Goal: Task Accomplishment & Management: Use online tool/utility

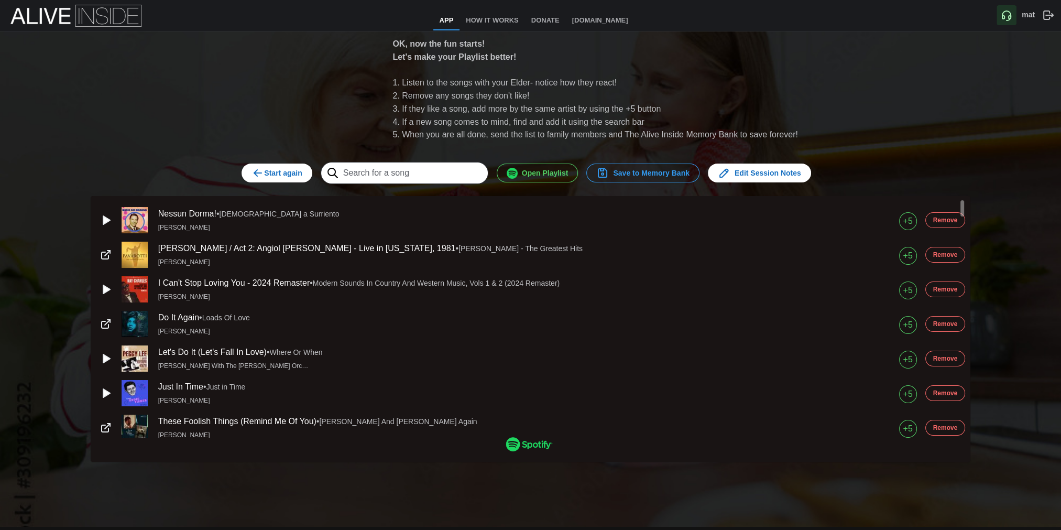
click at [264, 169] on icon "button" at bounding box center [258, 173] width 13 height 13
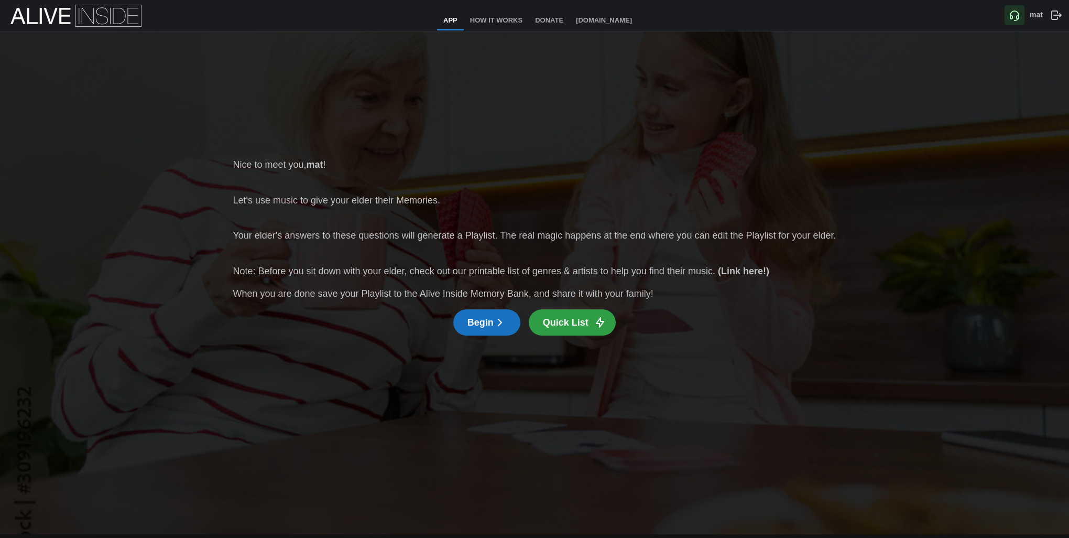
click at [474, 319] on span "Begin" at bounding box center [487, 322] width 39 height 25
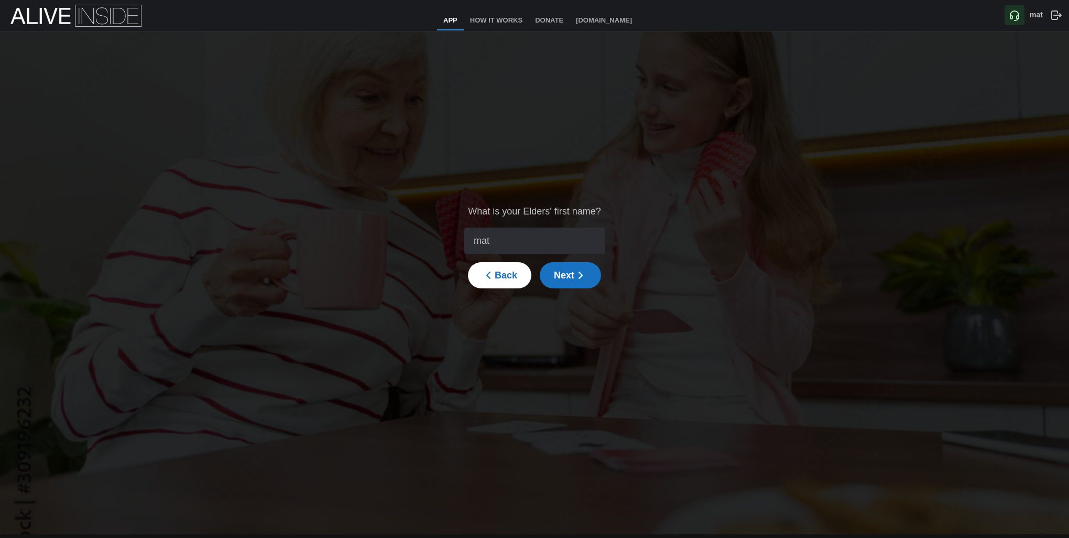
type input "mat"
click at [557, 279] on span "Next" at bounding box center [570, 275] width 33 height 25
type input "1949"
click at [566, 276] on span "Next" at bounding box center [570, 275] width 33 height 25
click at [557, 237] on input "search" at bounding box center [528, 240] width 122 height 25
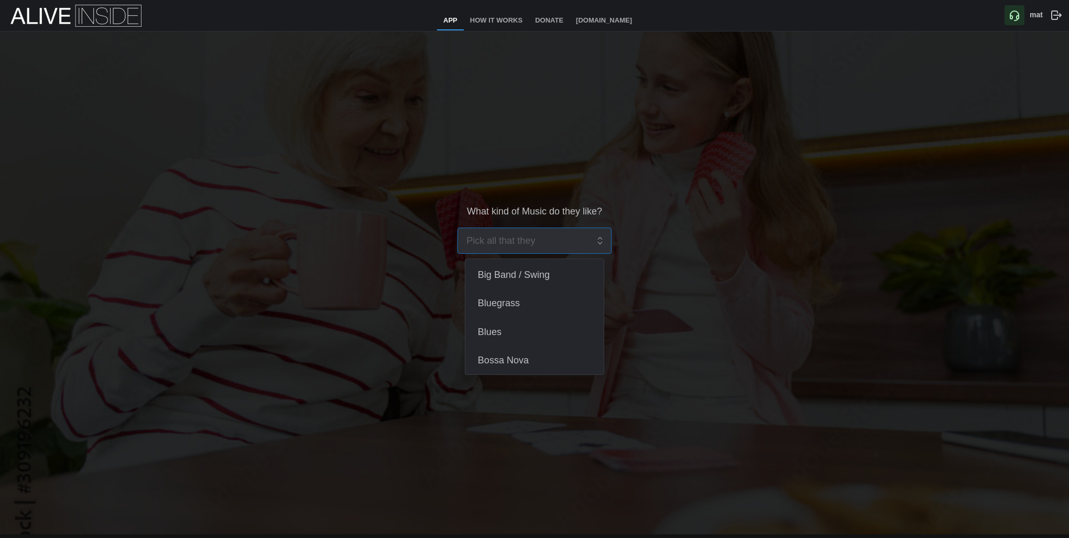
type input "c"
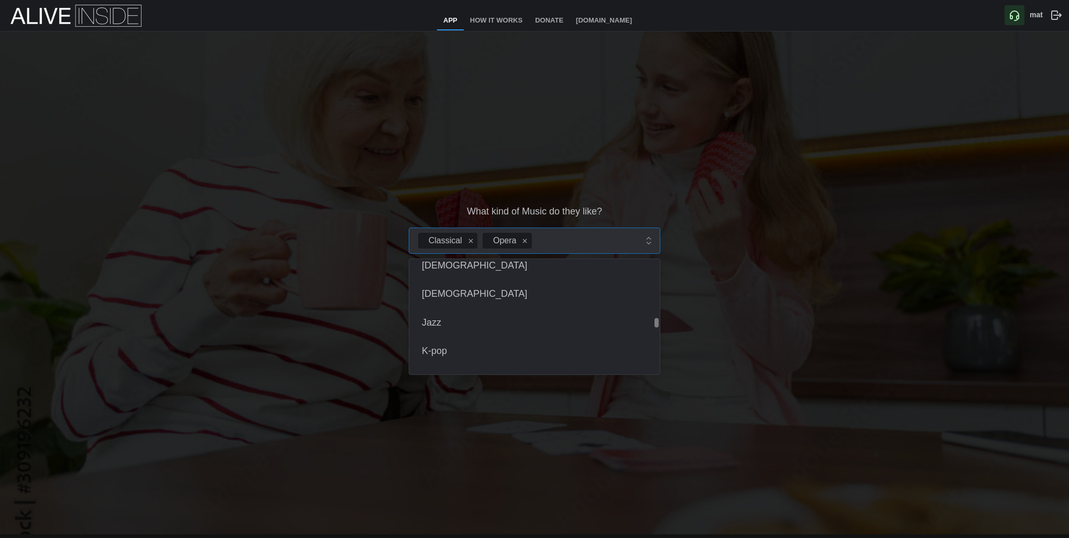
scroll to position [734, 0]
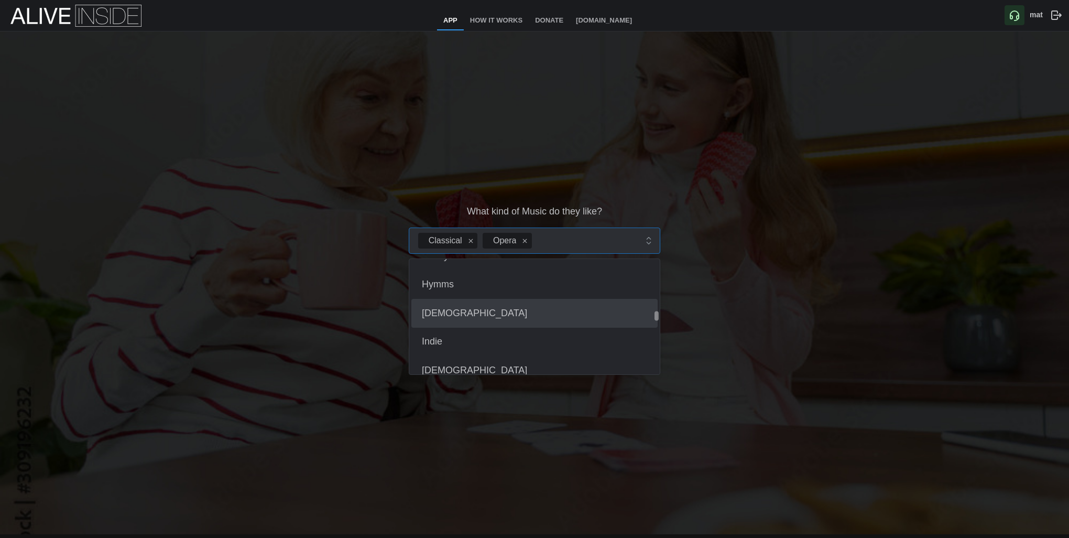
type input "f"
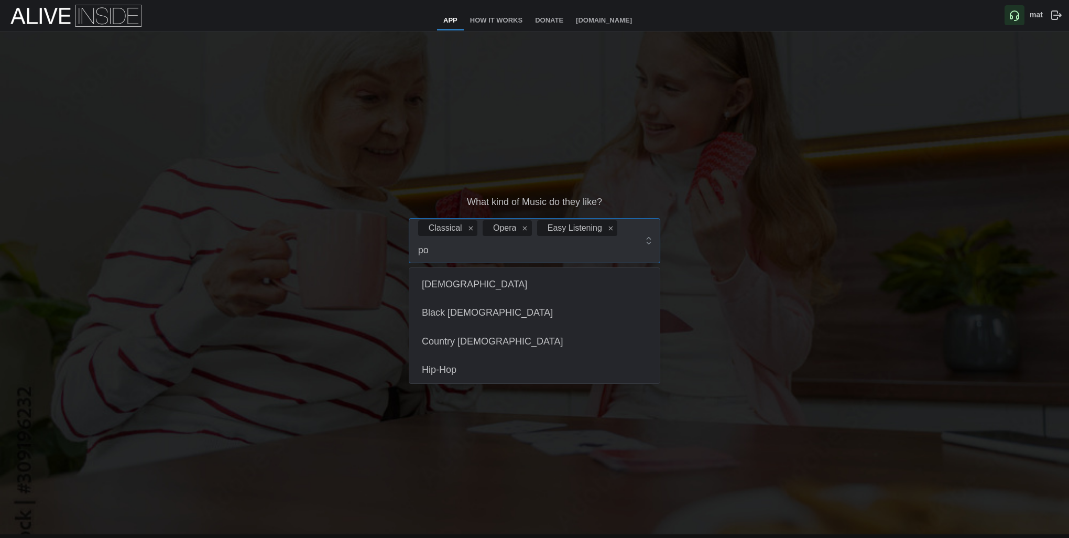
type input "pop"
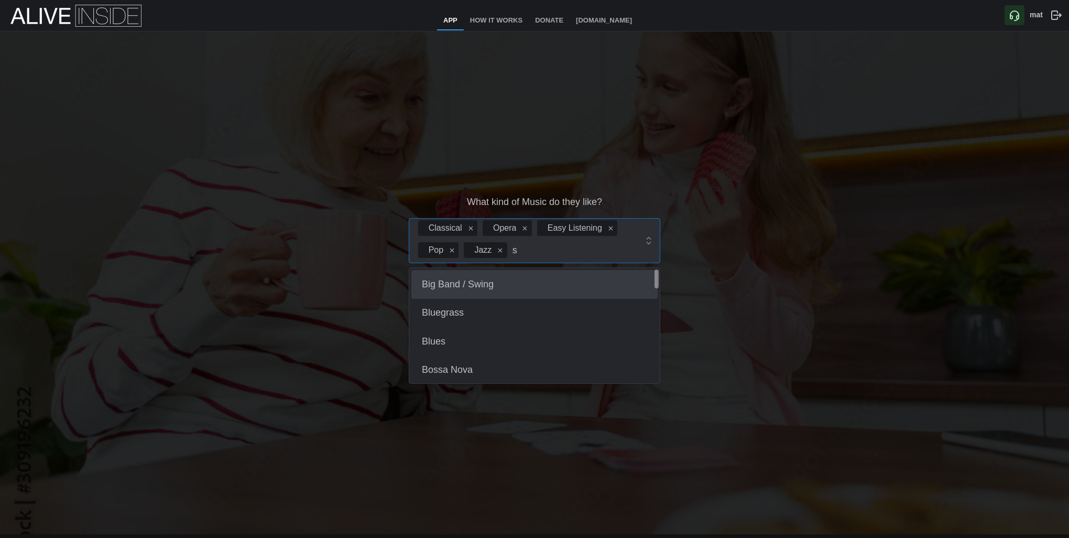
type input "sw"
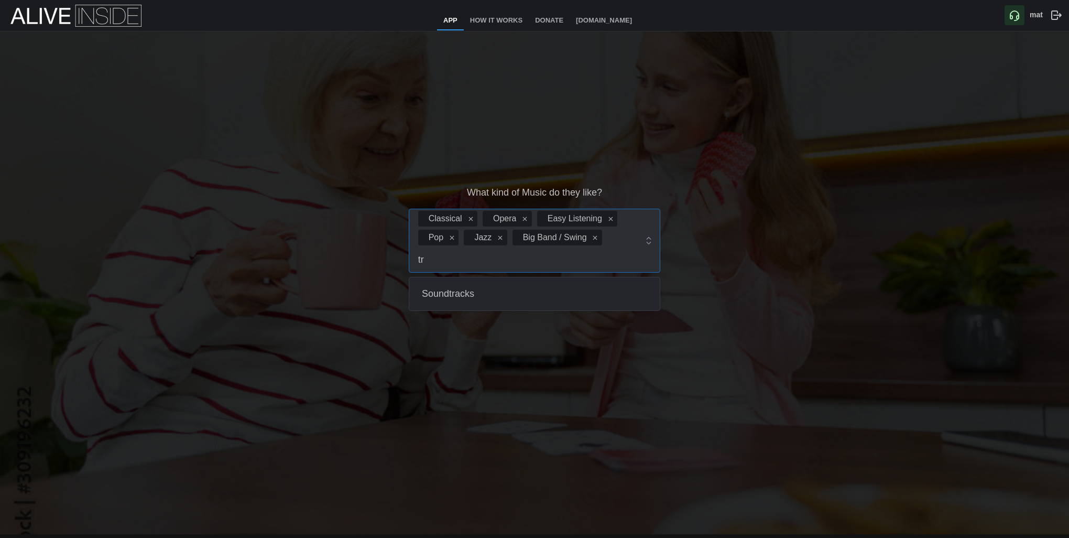
type input "t"
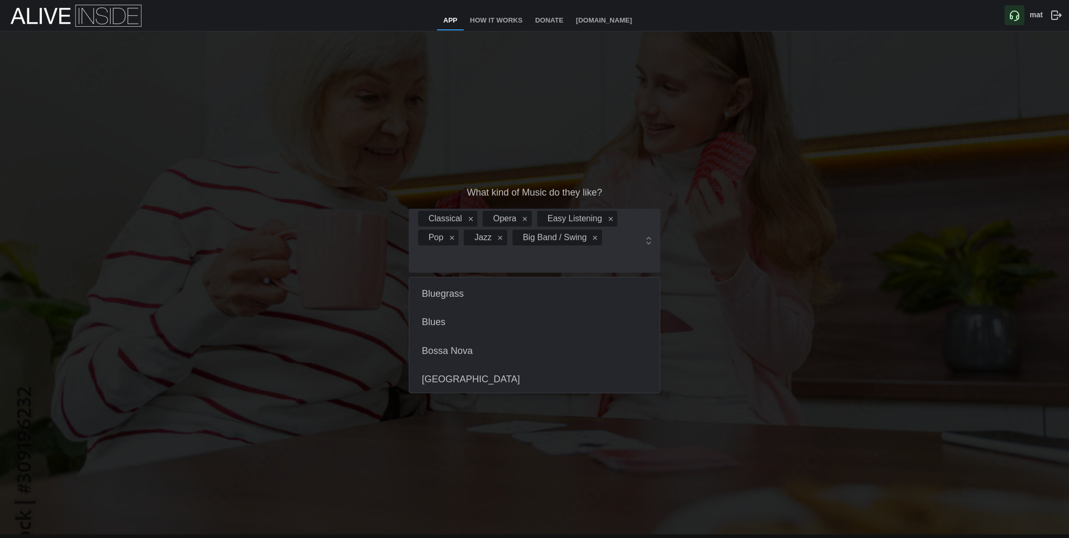
click at [225, 270] on div "What kind of Music do they like? Classical Opera Easy Listening Pop Jazz Big Ba…" at bounding box center [534, 246] width 1069 height 430
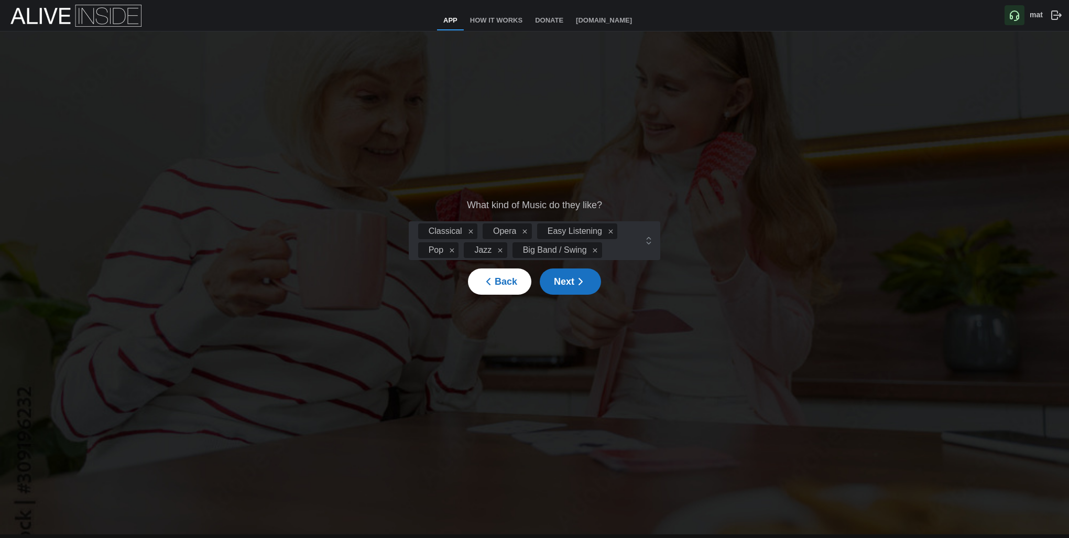
click at [575, 283] on icon "button" at bounding box center [581, 281] width 13 height 13
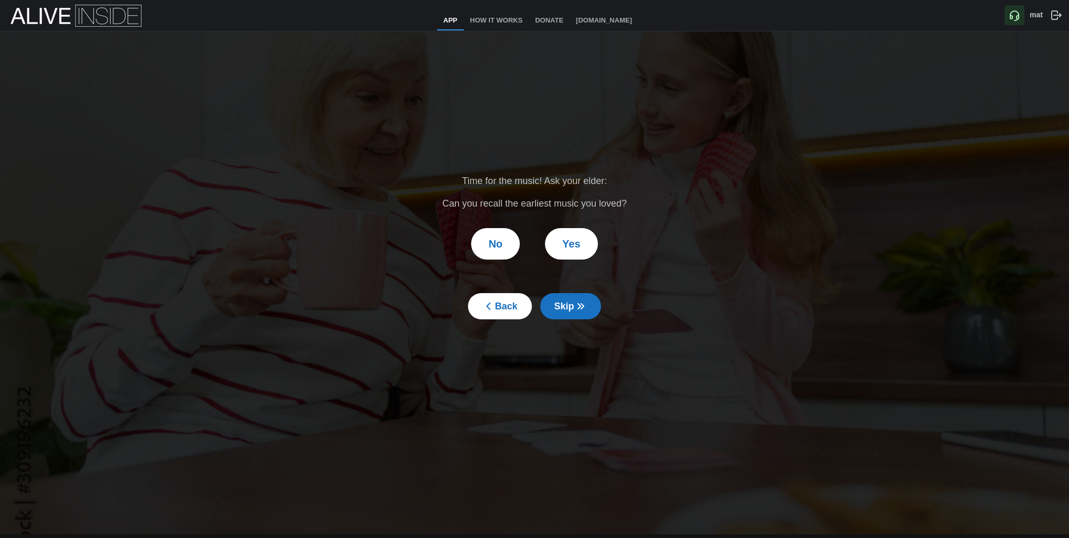
click at [571, 246] on span "Yes" at bounding box center [571, 244] width 18 height 30
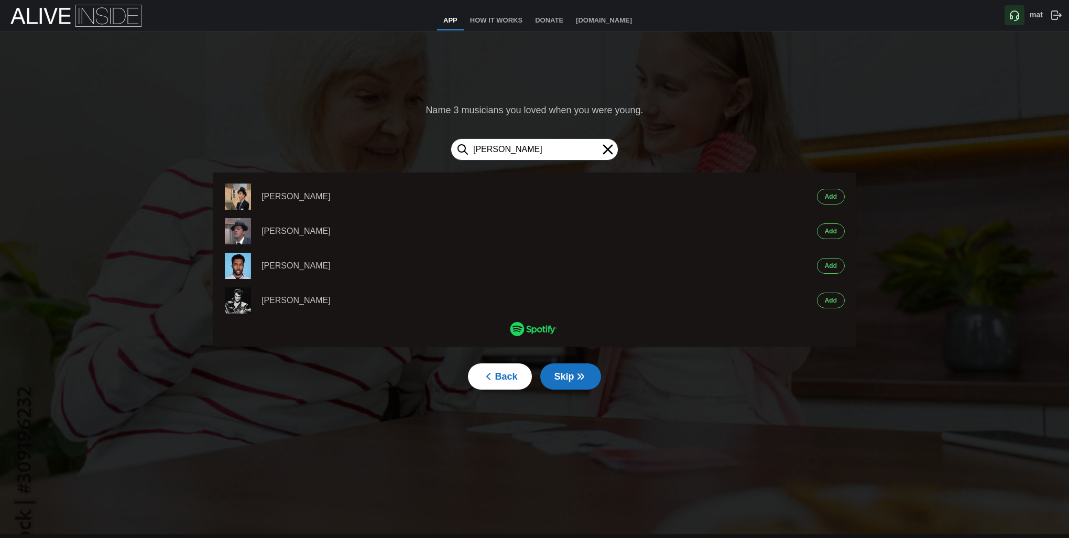
type input "[PERSON_NAME]"
click at [837, 197] on span "Add" at bounding box center [831, 196] width 12 height 15
type input "[PERSON_NAME]"
click at [838, 195] on button "Add" at bounding box center [831, 197] width 28 height 16
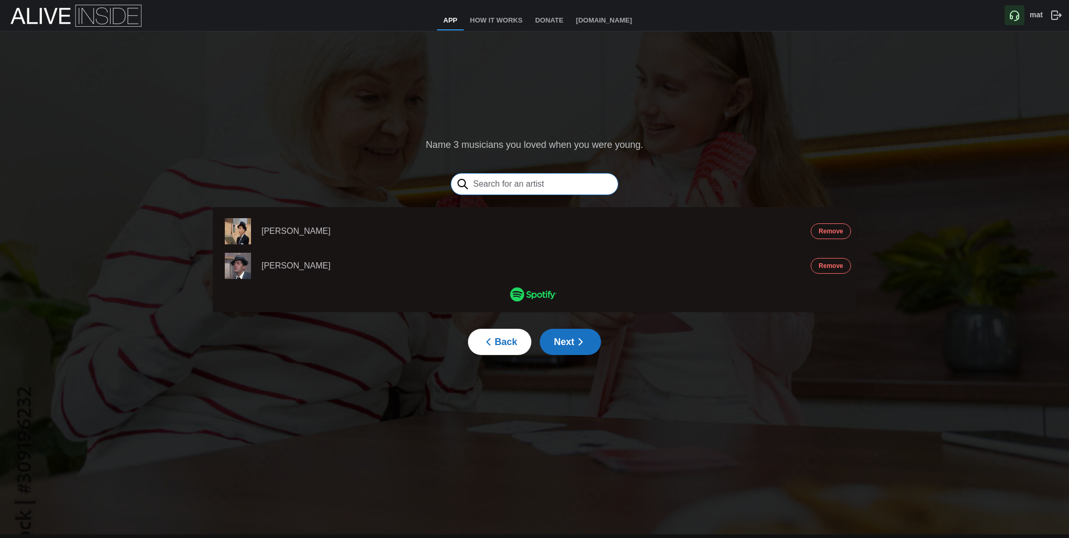
click at [523, 180] on input "text" at bounding box center [535, 184] width 168 height 22
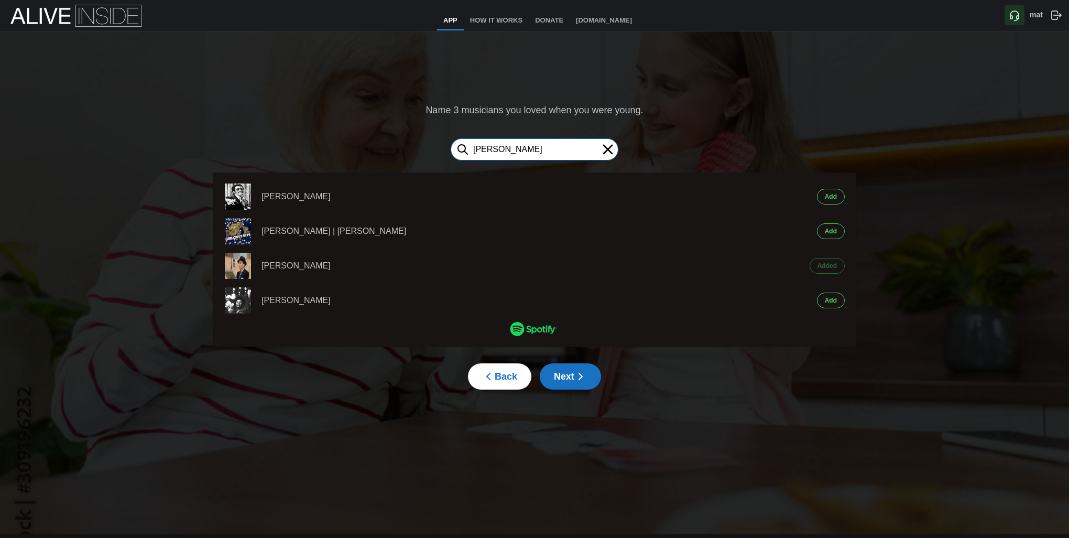
type input "[PERSON_NAME]"
click at [830, 194] on span "Add" at bounding box center [831, 196] width 12 height 15
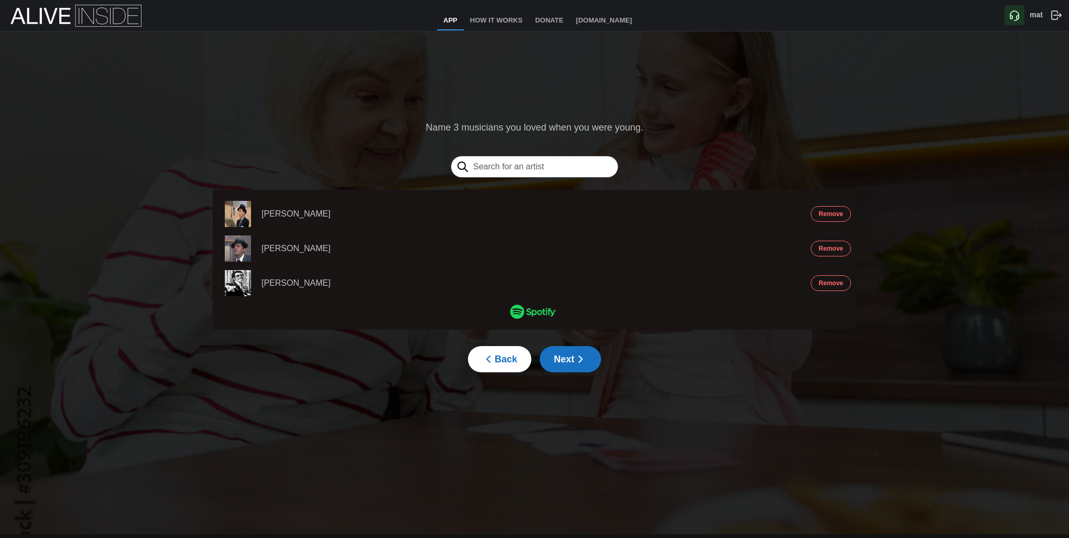
click at [582, 361] on icon "button" at bounding box center [581, 359] width 13 height 13
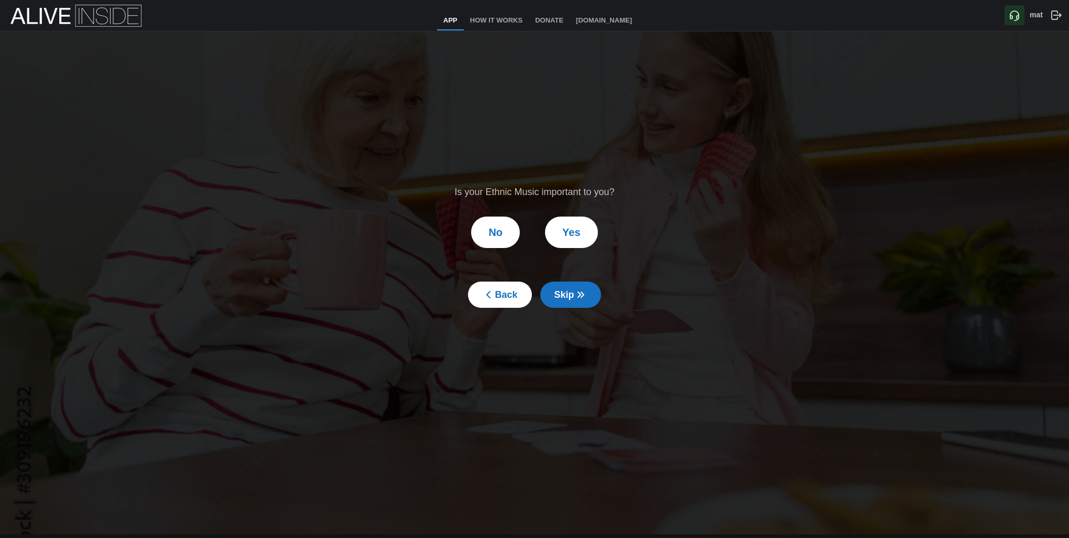
click at [506, 235] on button "No" at bounding box center [495, 231] width 49 height 31
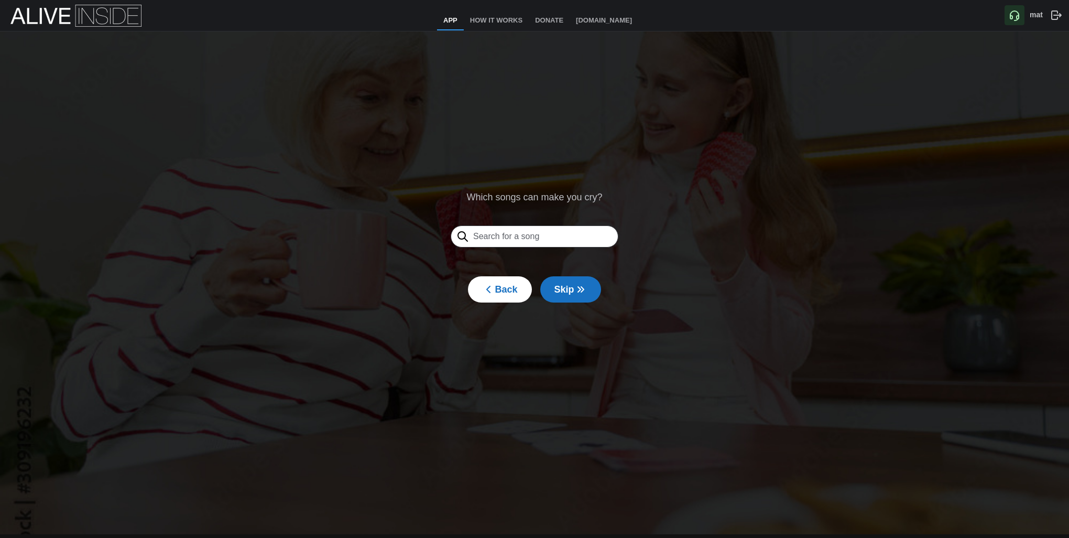
click at [565, 286] on span "Skip" at bounding box center [571, 289] width 33 height 25
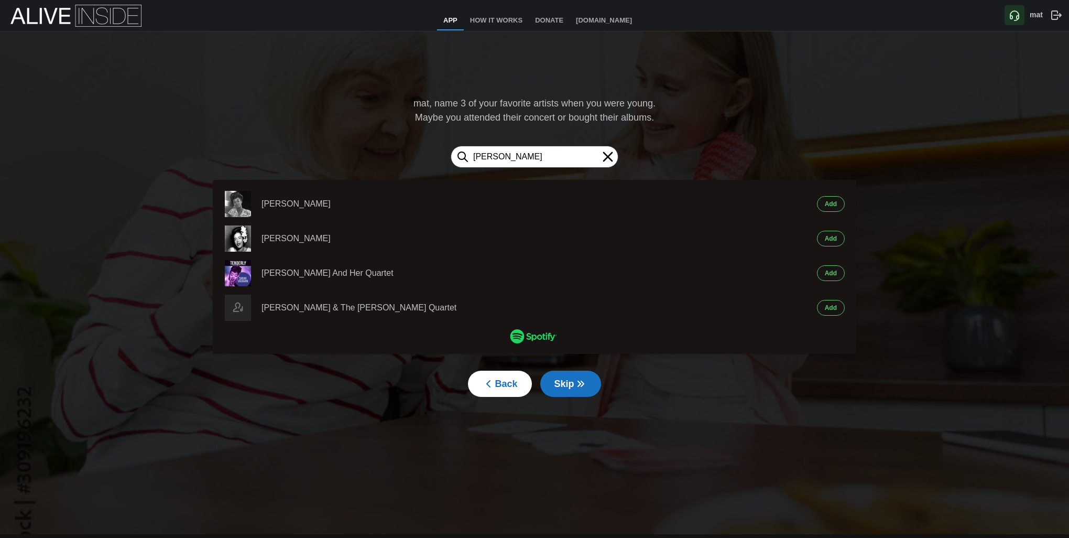
type input "[PERSON_NAME]"
click at [828, 205] on span "Add" at bounding box center [831, 204] width 12 height 15
type input "[PERSON_NAME]"
click at [836, 201] on span "Add" at bounding box center [831, 204] width 12 height 15
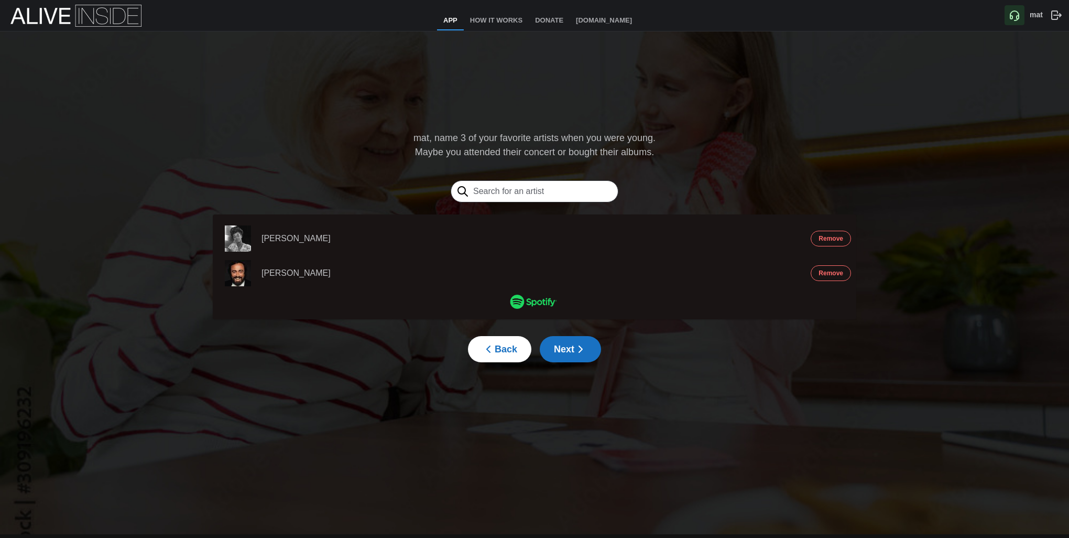
click at [543, 248] on div "[PERSON_NAME]" at bounding box center [516, 238] width 590 height 26
click at [535, 178] on div at bounding box center [534, 191] width 503 height 29
click at [530, 200] on input "text" at bounding box center [535, 191] width 168 height 22
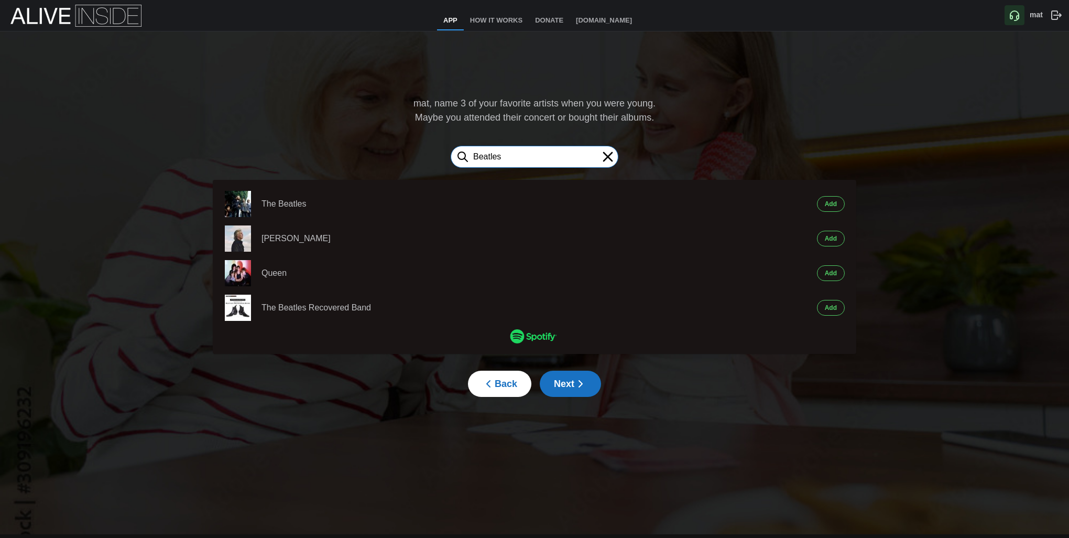
type input "Beatles"
click at [827, 202] on span "Add" at bounding box center [831, 204] width 12 height 15
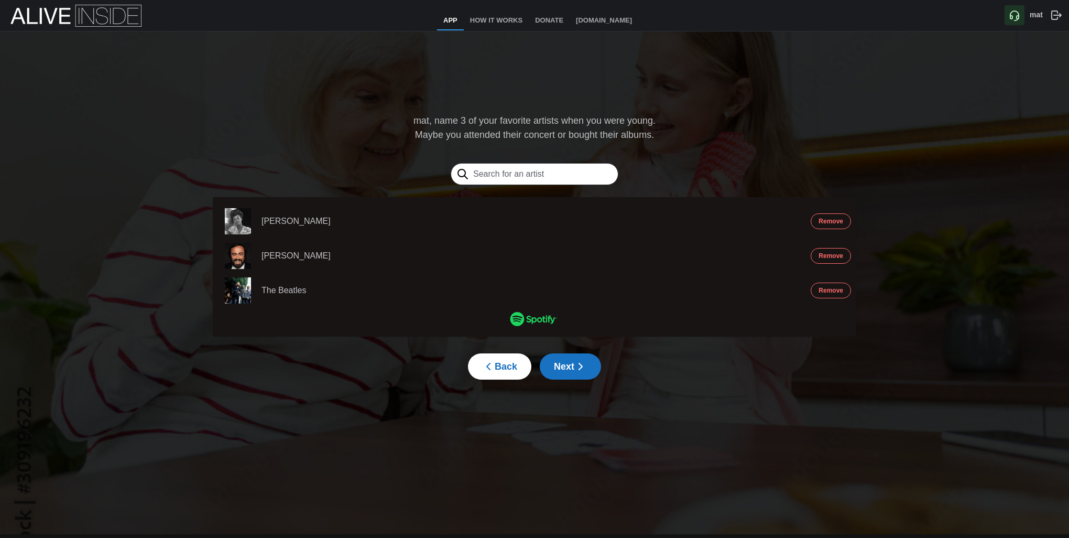
click at [580, 372] on icon "button" at bounding box center [581, 366] width 13 height 13
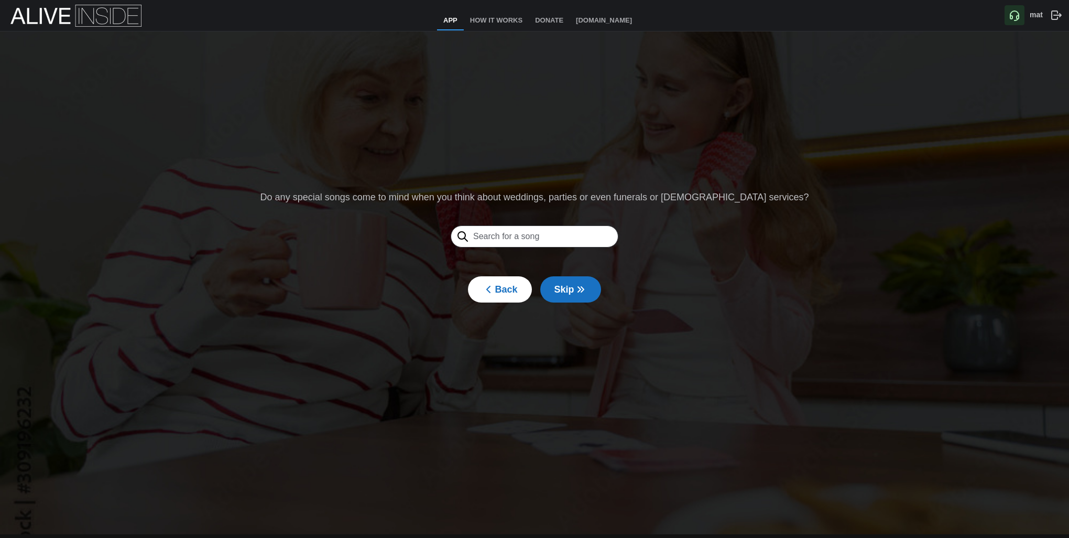
click at [571, 297] on span "Skip" at bounding box center [571, 289] width 33 height 25
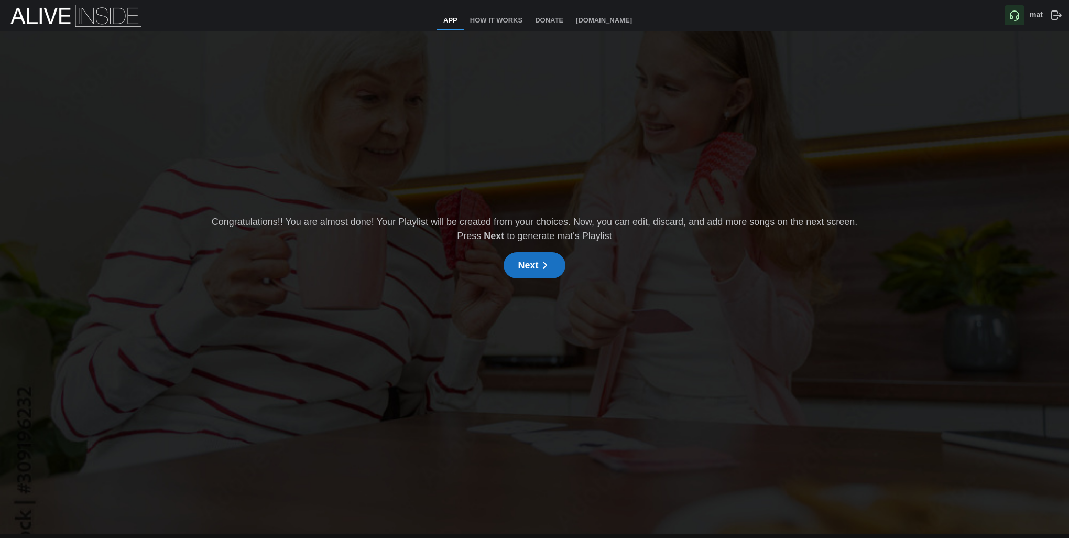
click at [513, 262] on button "Next" at bounding box center [534, 265] width 61 height 26
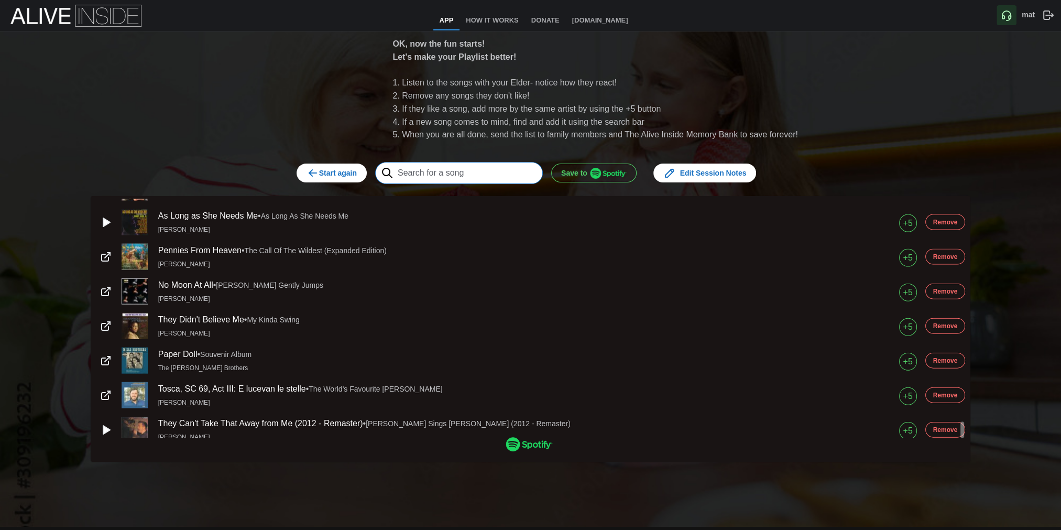
scroll to position [3295, 0]
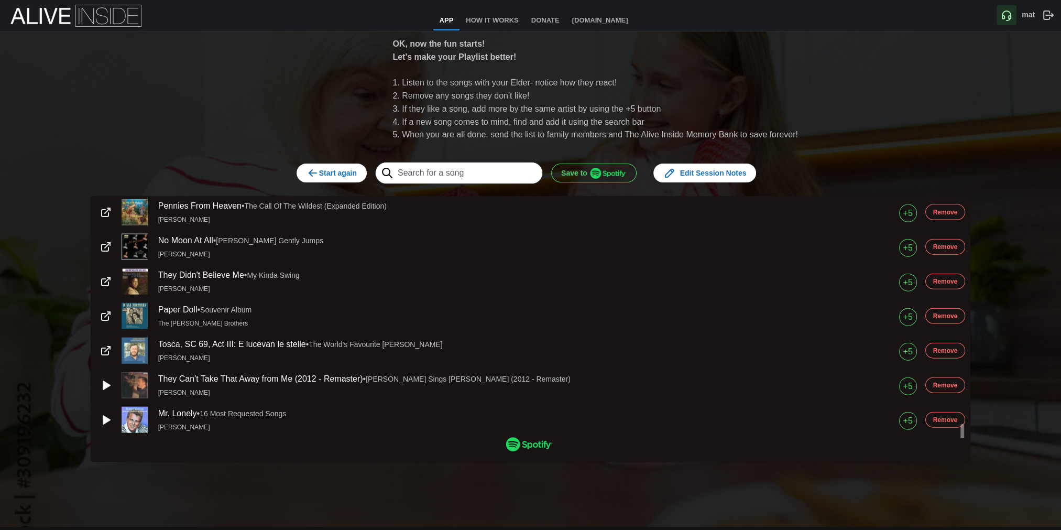
click at [712, 179] on span "Edit Session Notes" at bounding box center [705, 173] width 83 height 18
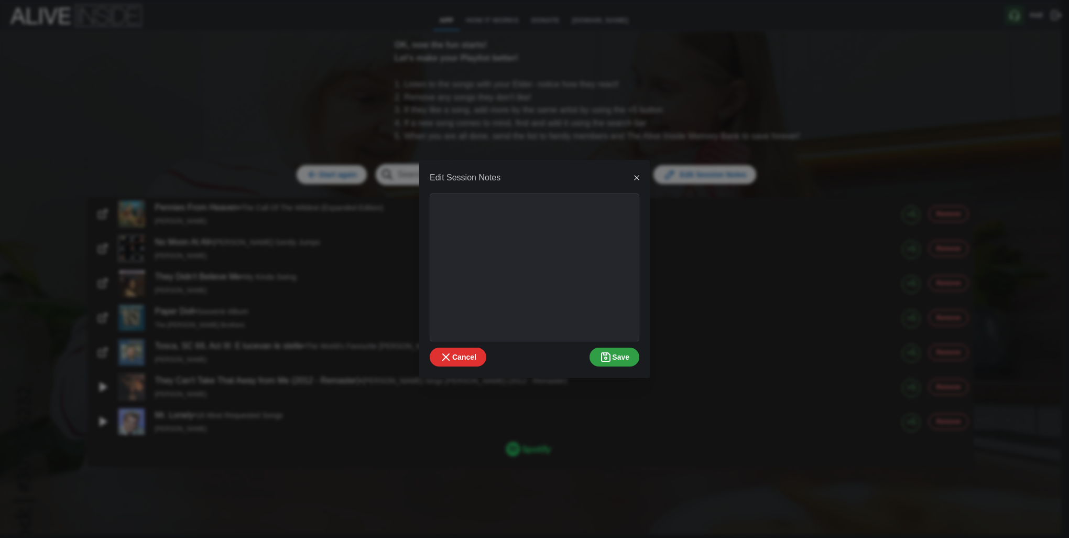
click at [640, 183] on button "button" at bounding box center [637, 177] width 15 height 15
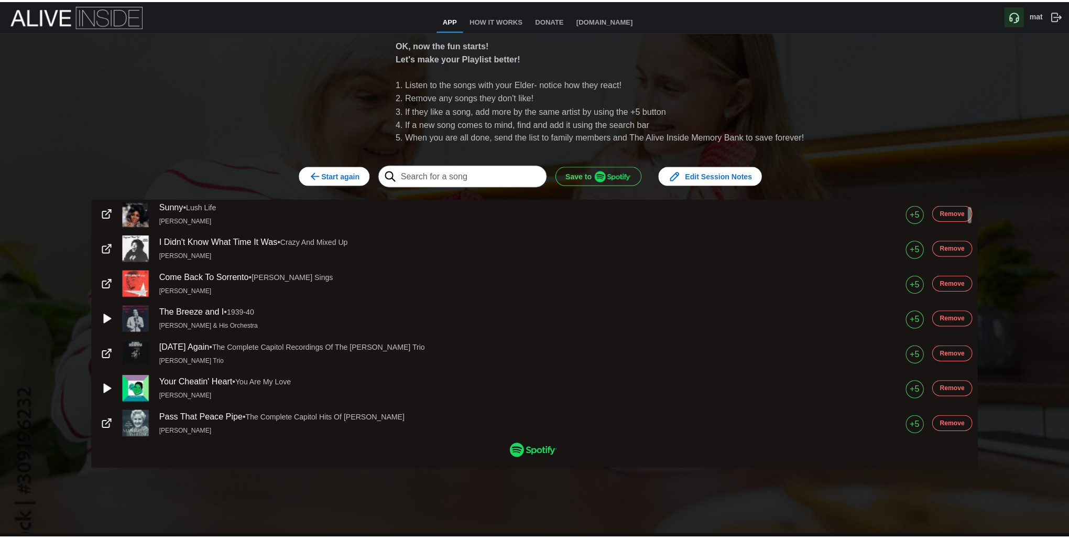
scroll to position [0, 0]
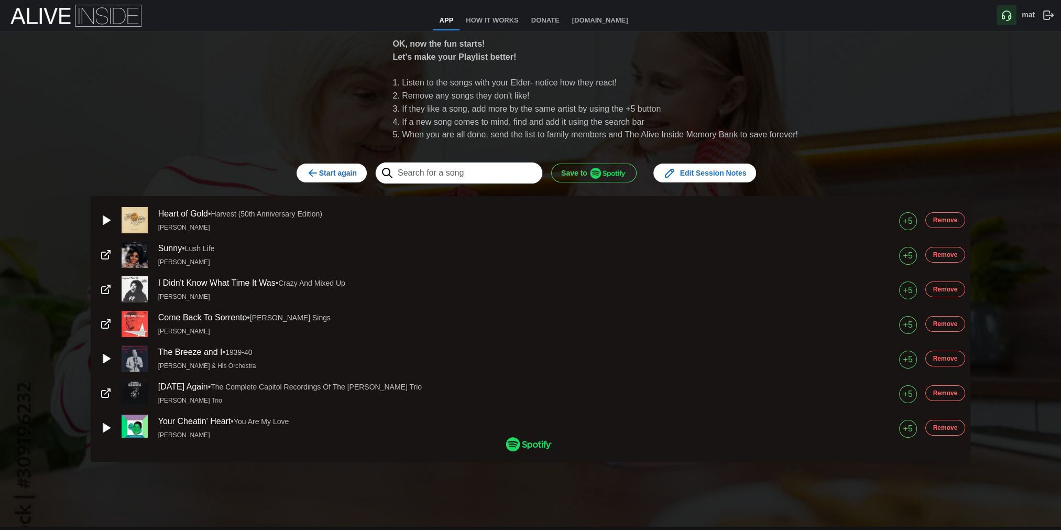
click at [351, 175] on span "Start again" at bounding box center [332, 173] width 50 height 18
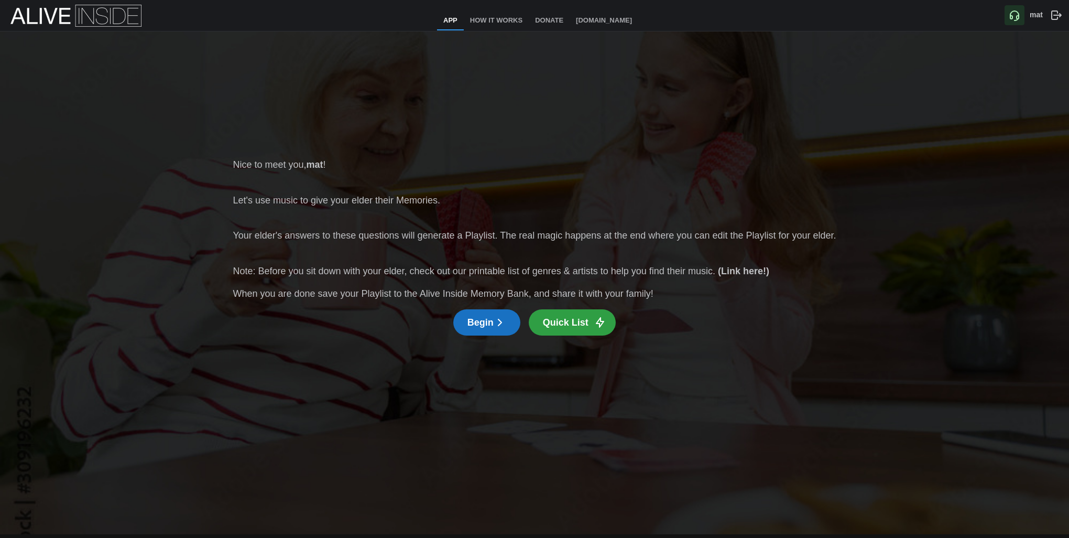
click at [489, 323] on span "Begin" at bounding box center [487, 322] width 39 height 25
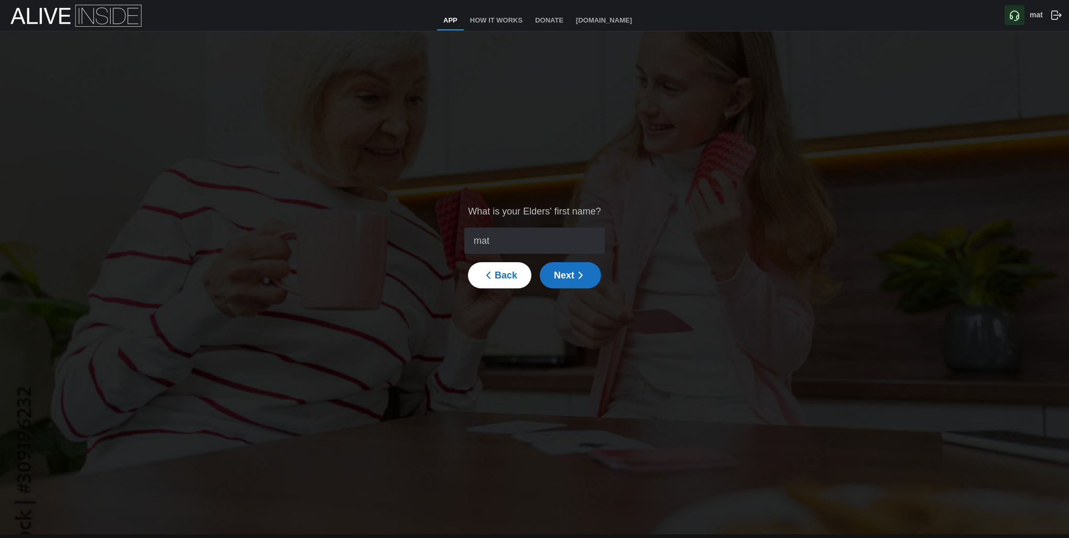
type input "mat"
click at [575, 280] on icon "button" at bounding box center [581, 275] width 13 height 13
type input "1949"
click at [585, 276] on icon "button" at bounding box center [581, 275] width 13 height 13
click at [554, 244] on input "search" at bounding box center [528, 240] width 122 height 25
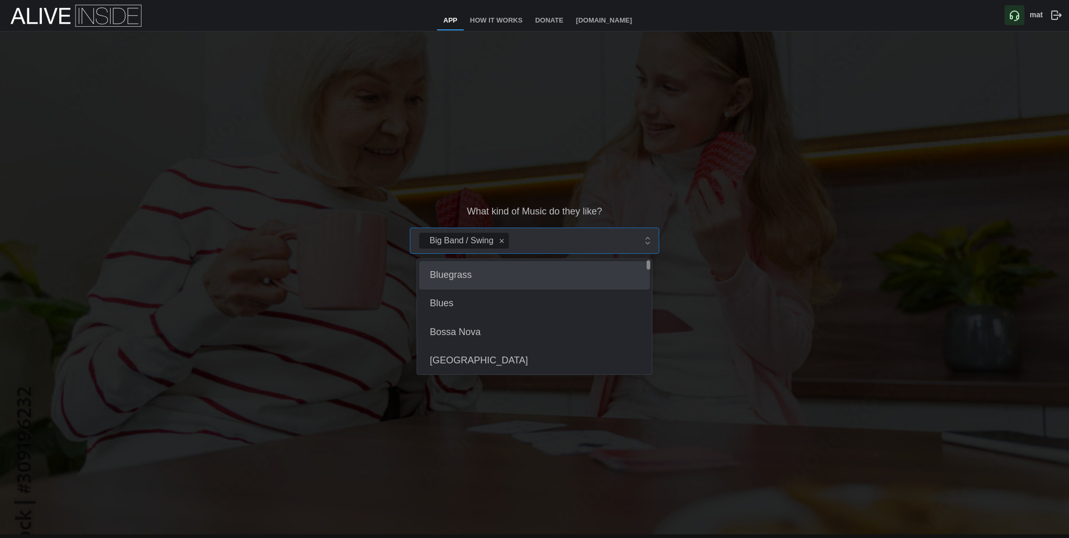
type input "t"
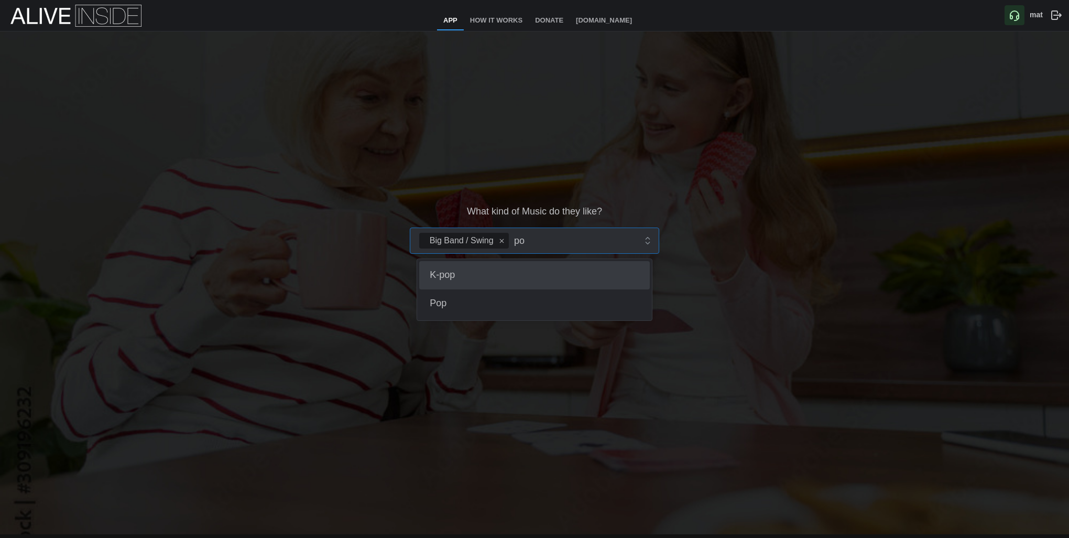
type input "pop"
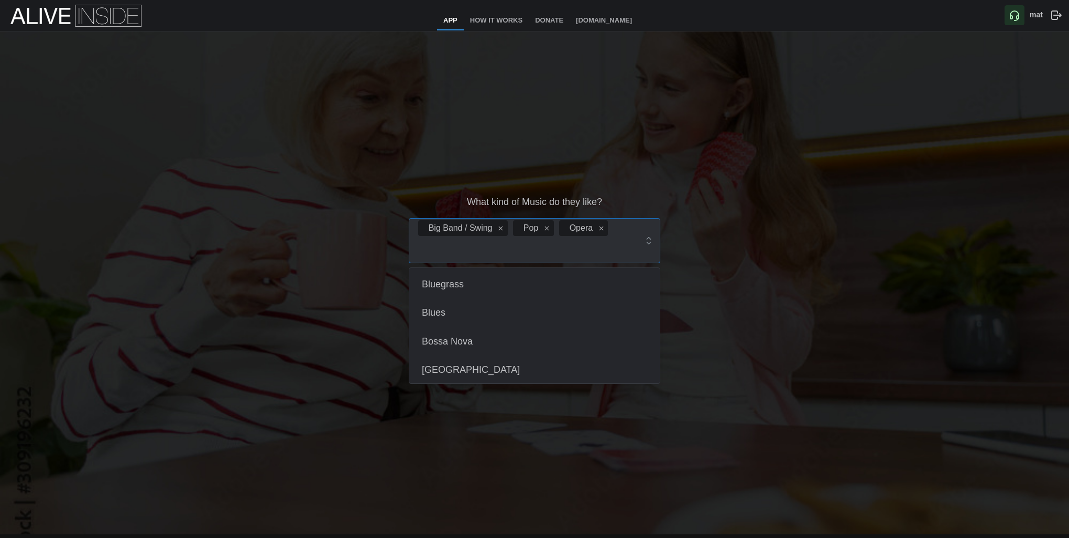
click at [629, 238] on div "Big Band / Swing Pop Opera" at bounding box center [526, 241] width 221 height 44
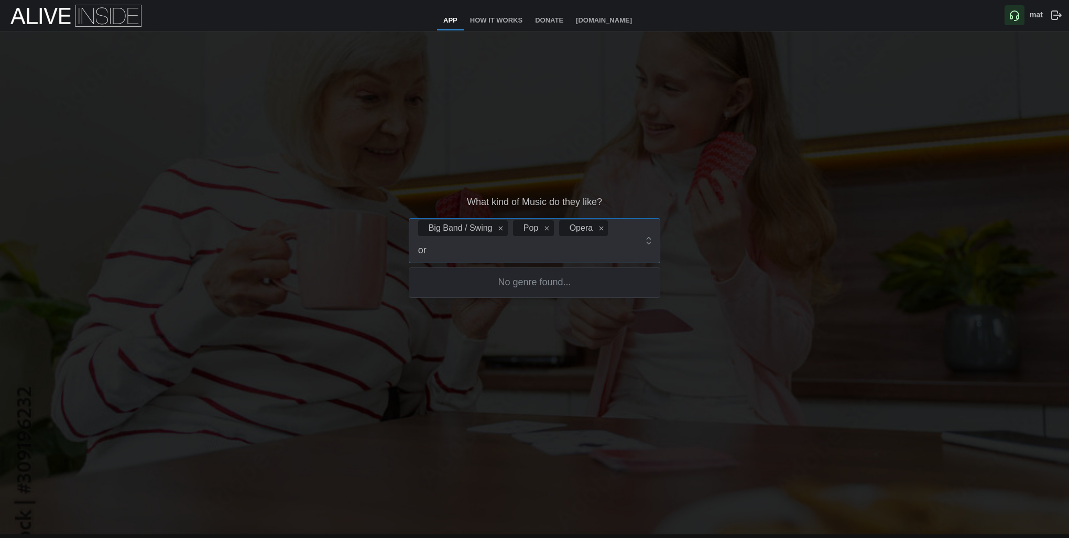
type input "o"
type input "class"
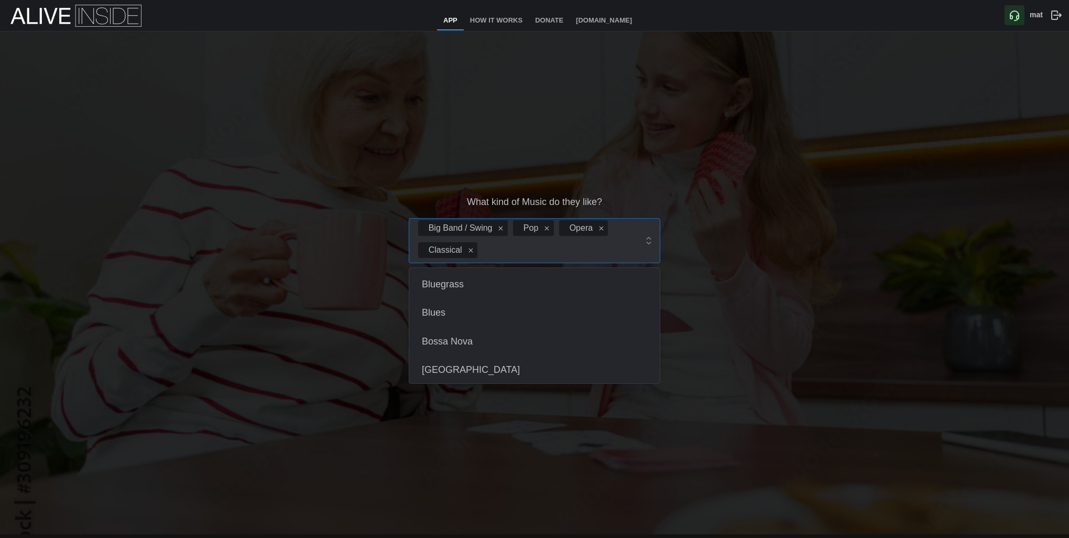
click at [597, 250] on div "Big Band / Swing Pop Opera Classical" at bounding box center [526, 241] width 221 height 44
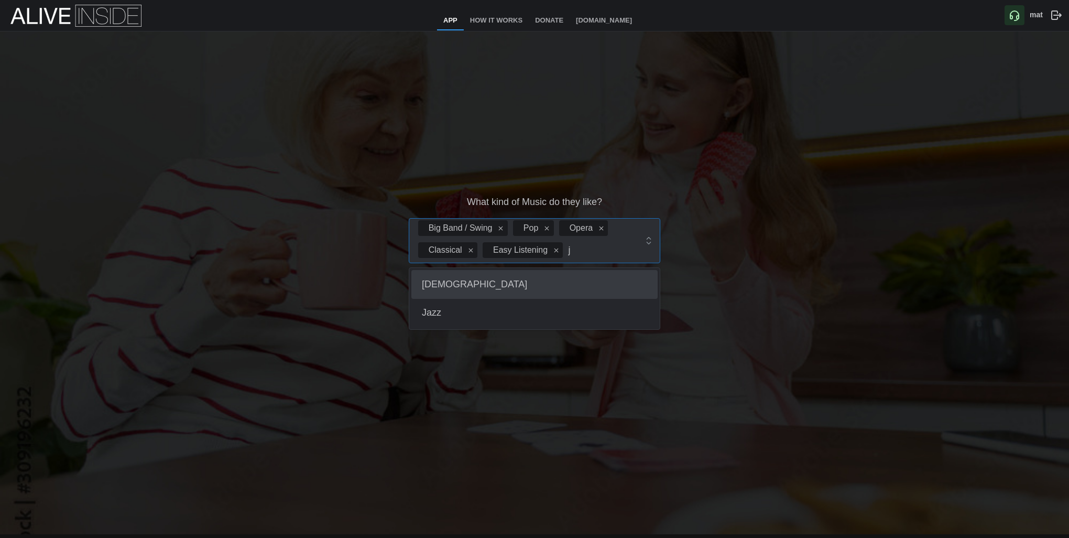
type input "ja"
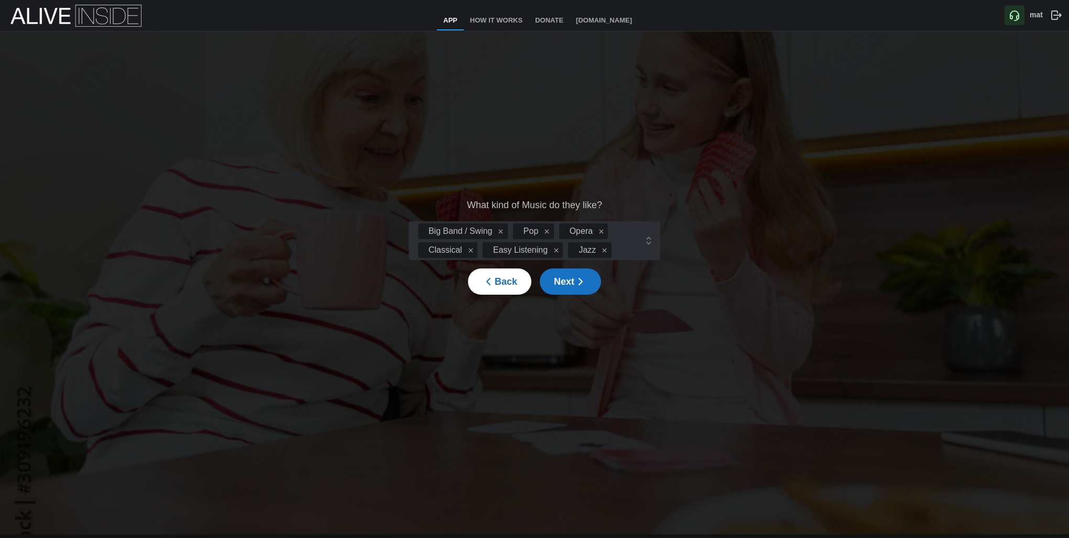
click at [569, 286] on span "Next" at bounding box center [570, 281] width 33 height 25
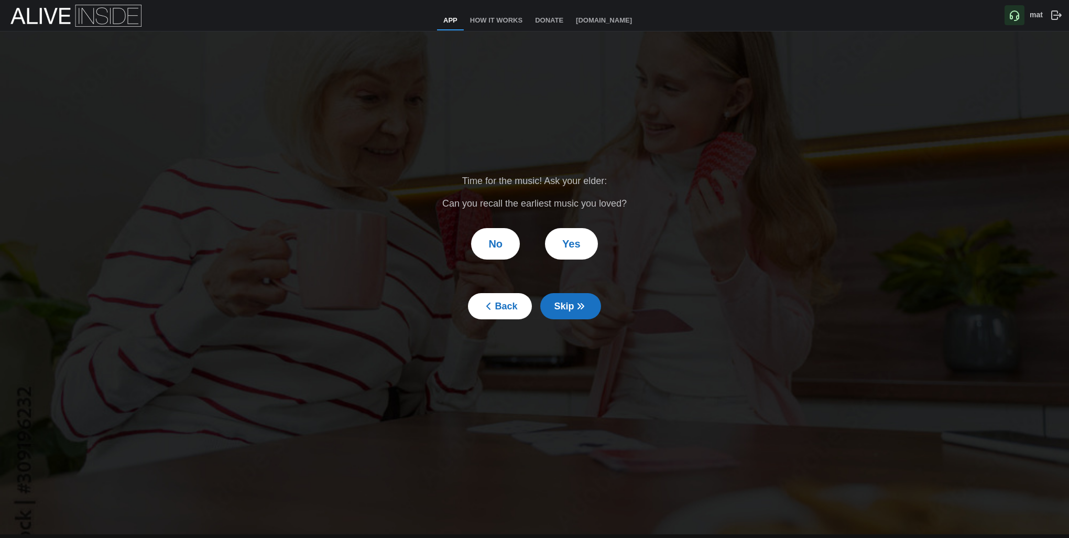
click at [570, 247] on span "Yes" at bounding box center [571, 244] width 18 height 30
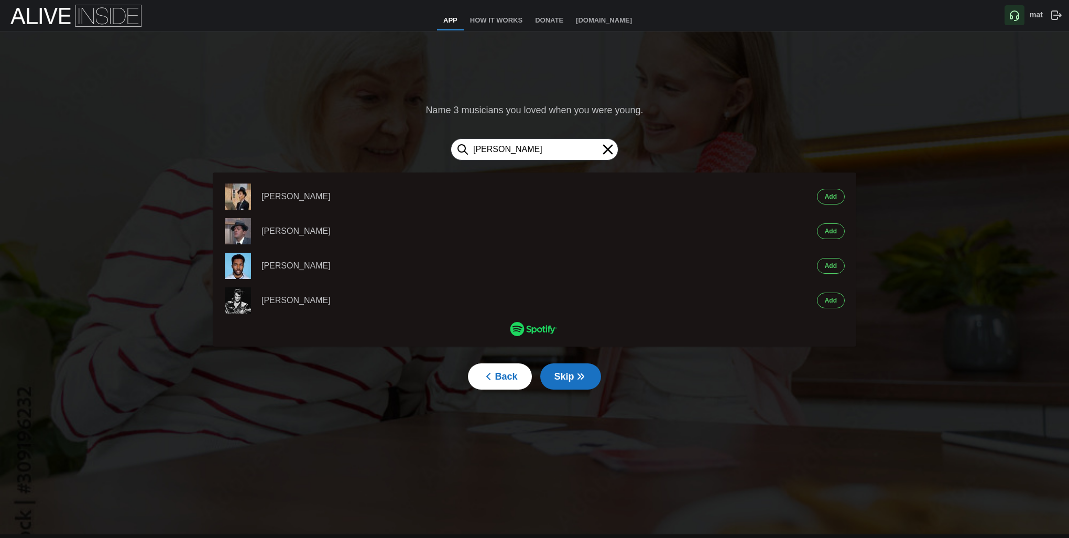
type input "[PERSON_NAME]"
click at [831, 197] on span "Add" at bounding box center [831, 196] width 12 height 15
type input "[PERSON_NAME]"
click at [831, 200] on span "Add" at bounding box center [831, 196] width 12 height 15
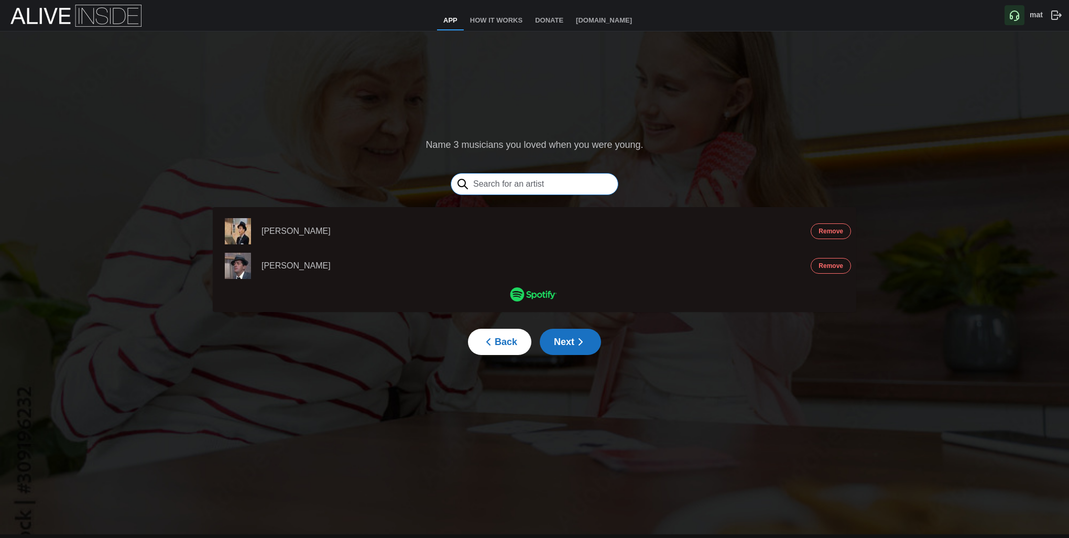
click at [568, 183] on input "text" at bounding box center [535, 184] width 168 height 22
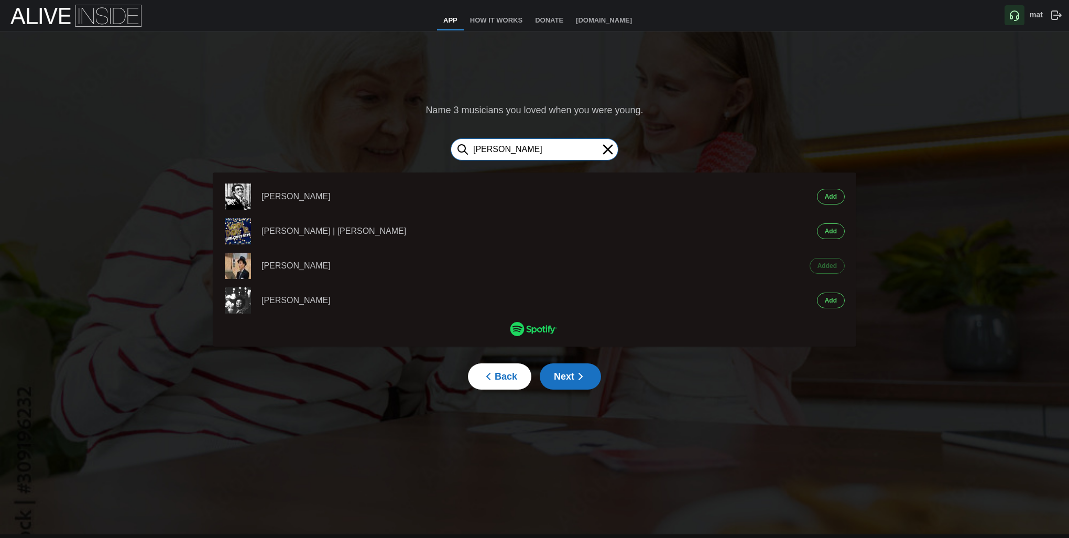
type input "[PERSON_NAME]"
click at [828, 201] on span "Add" at bounding box center [831, 196] width 12 height 15
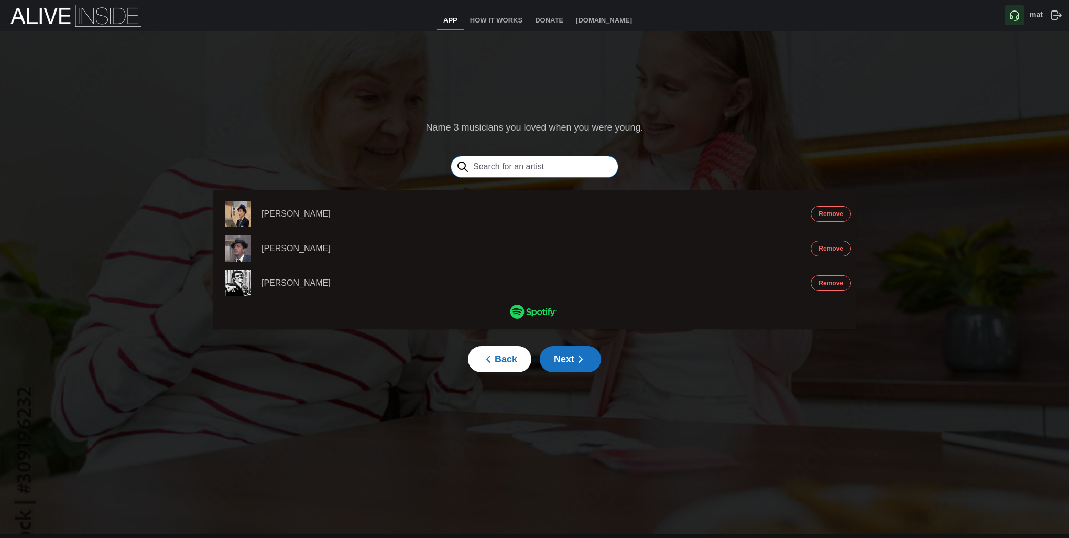
click at [512, 171] on input "text" at bounding box center [535, 167] width 168 height 22
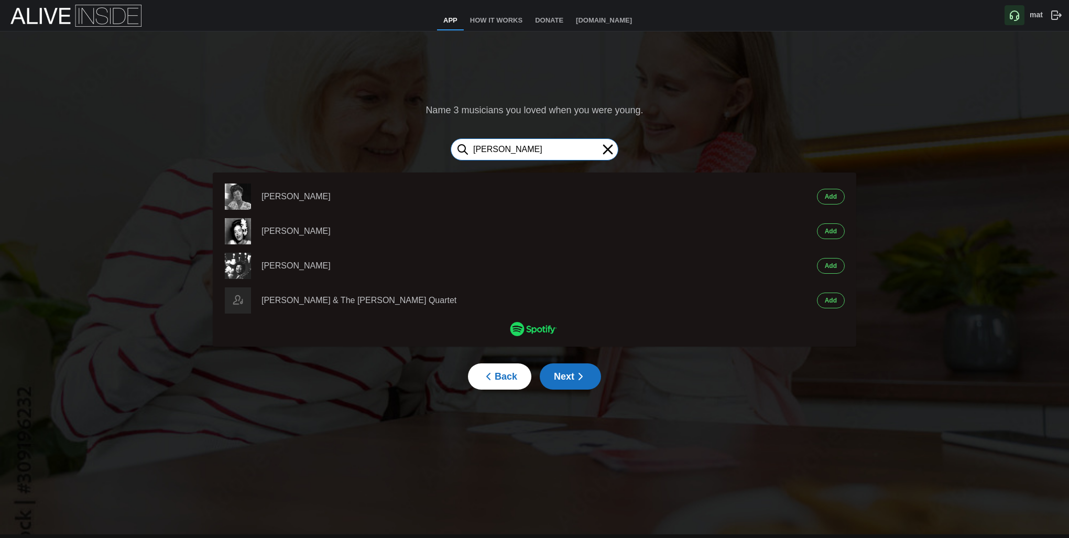
type input "[PERSON_NAME]"
click at [835, 199] on span "Add" at bounding box center [831, 196] width 12 height 15
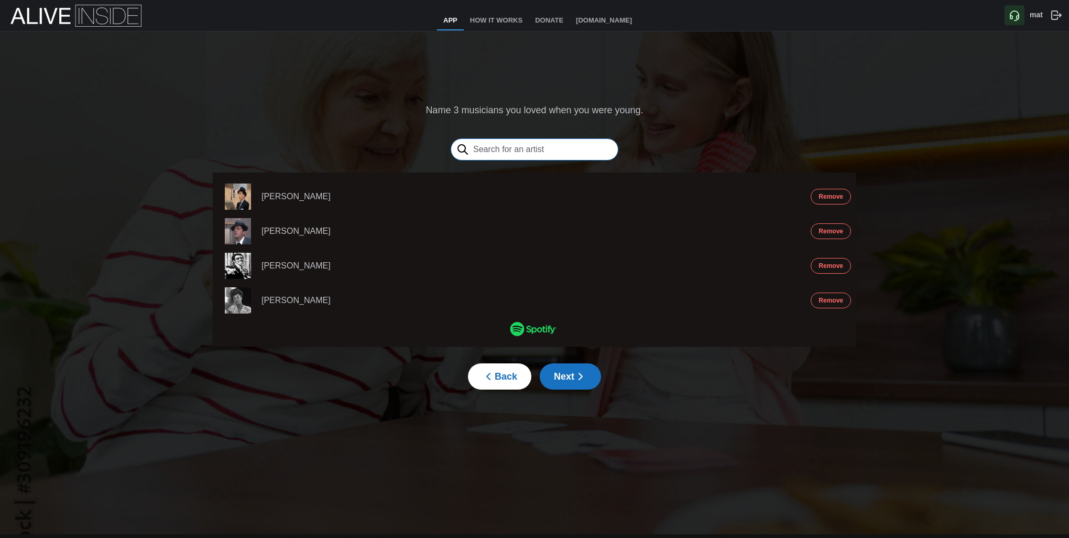
click at [502, 146] on input "text" at bounding box center [535, 149] width 168 height 22
type input "pavarotti"
drag, startPoint x: 835, startPoint y: 196, endPoint x: 813, endPoint y: 193, distance: 21.7
click at [835, 196] on span "Add" at bounding box center [831, 196] width 12 height 15
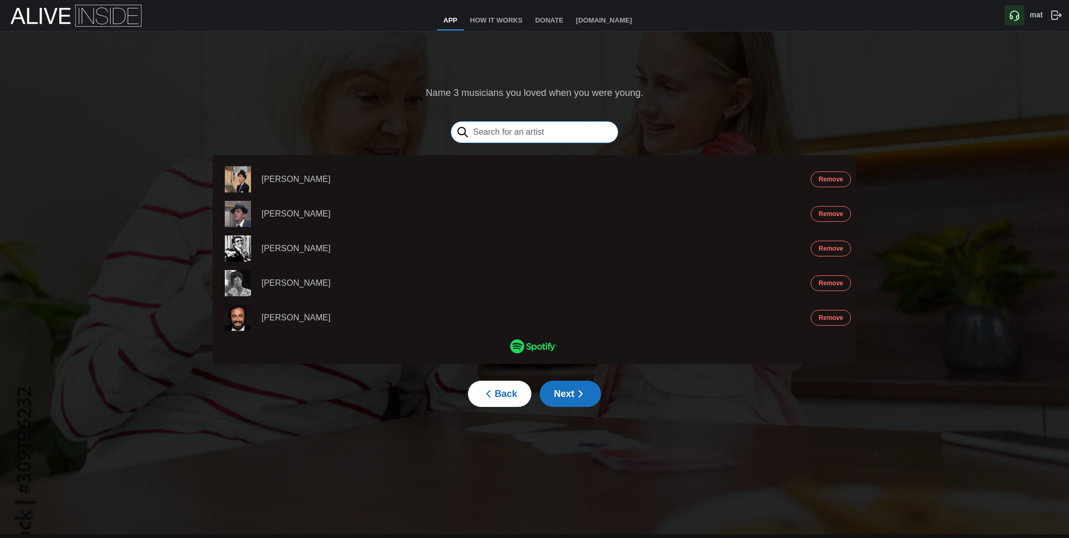
click at [512, 128] on input "text" at bounding box center [535, 132] width 168 height 22
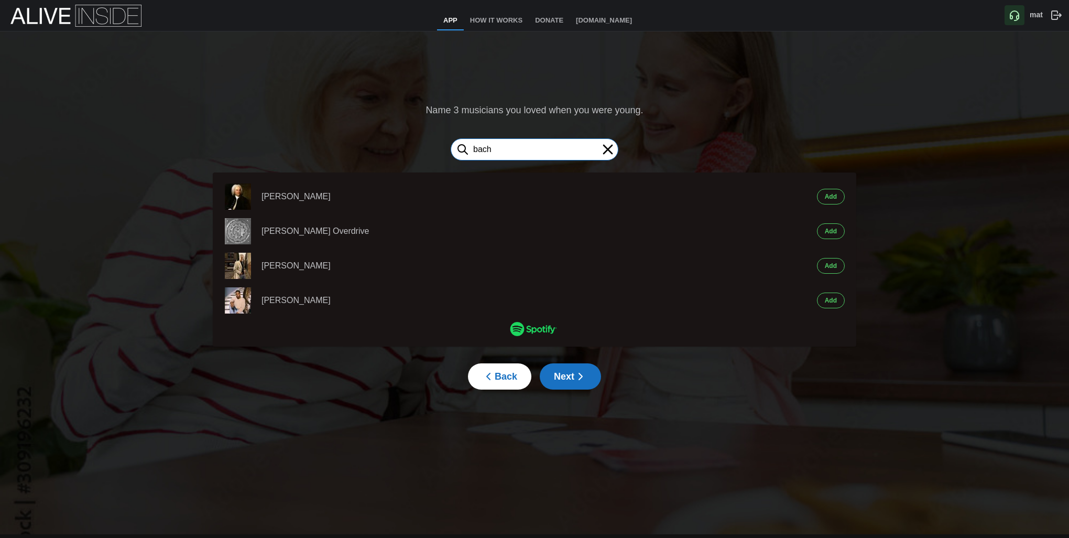
type input "bach"
click at [831, 195] on span "Add" at bounding box center [831, 196] width 12 height 15
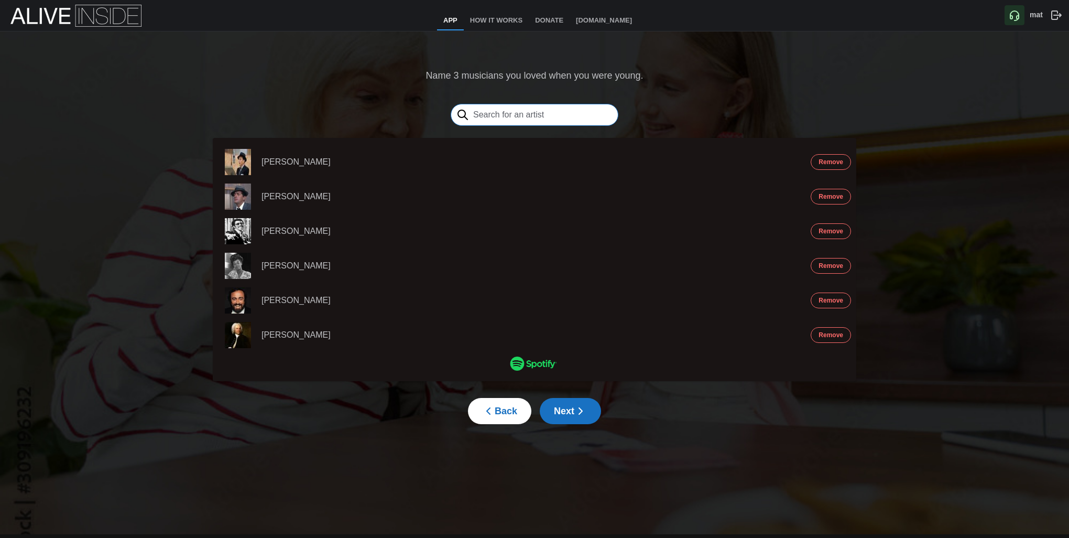
click at [523, 112] on input "text" at bounding box center [535, 115] width 168 height 22
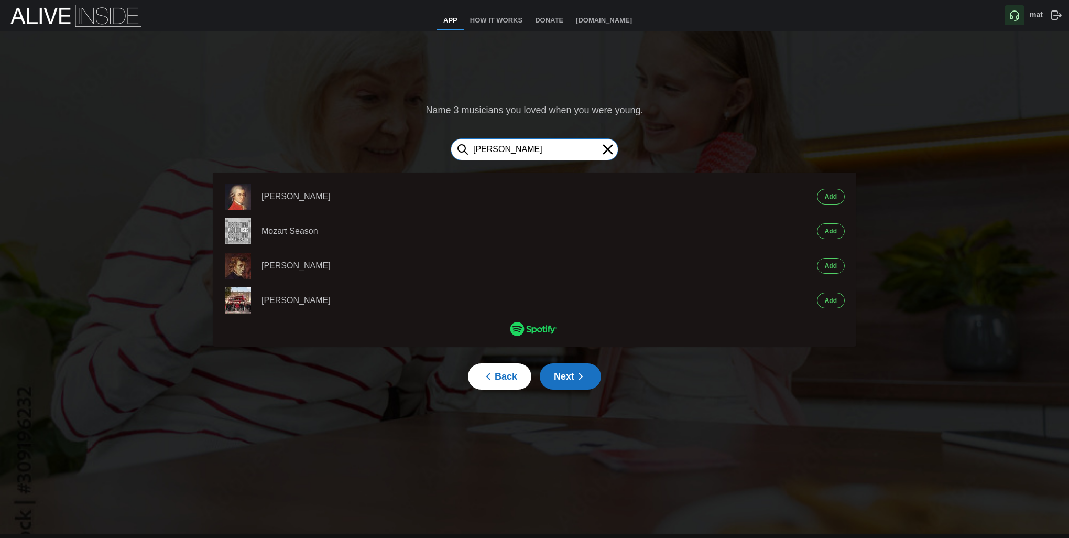
type input "[PERSON_NAME]"
click at [827, 198] on span "Add" at bounding box center [831, 196] width 12 height 15
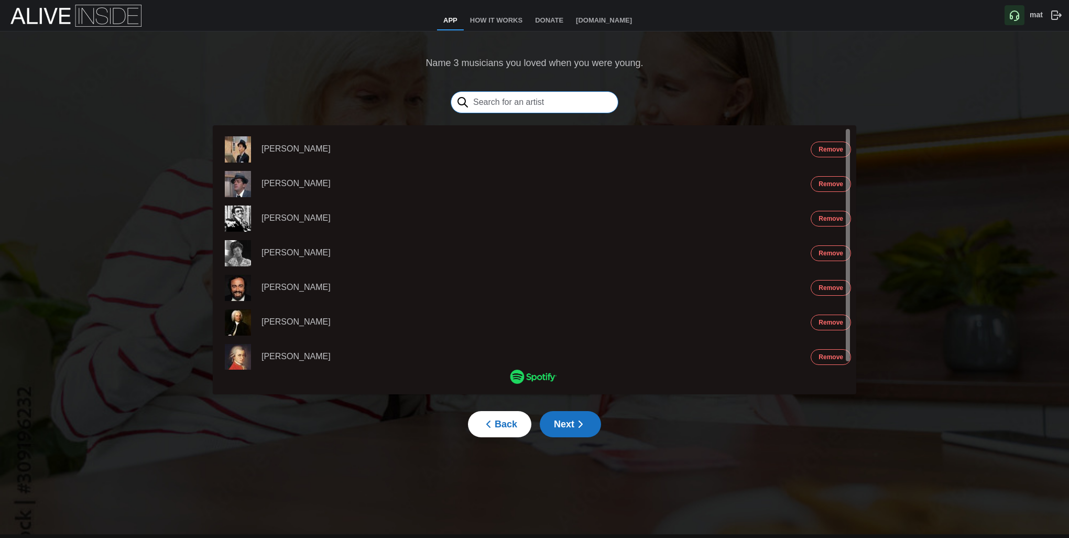
click at [510, 102] on input "text" at bounding box center [535, 102] width 168 height 22
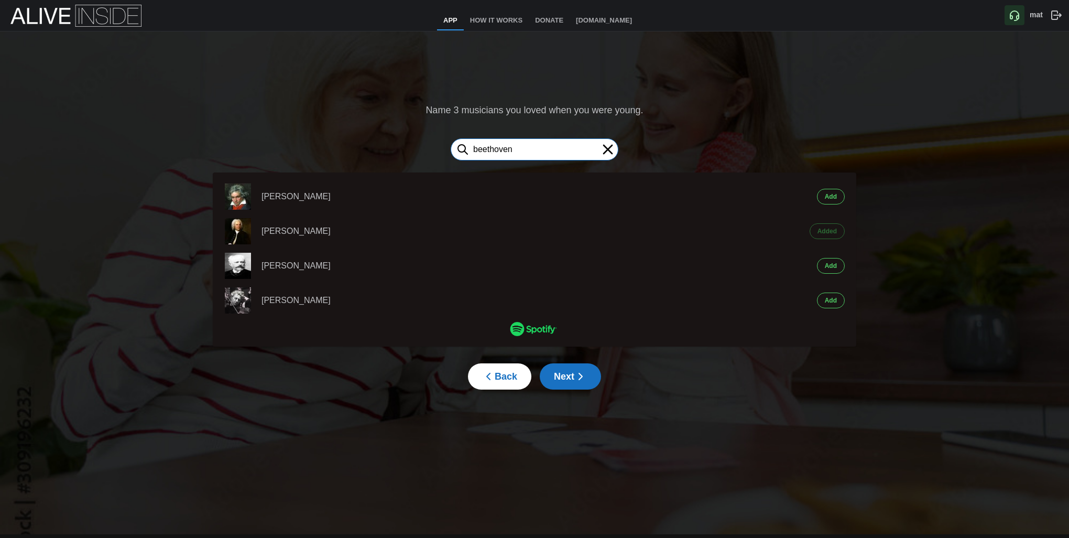
type input "beethoven"
click at [826, 196] on span "Add" at bounding box center [831, 196] width 12 height 15
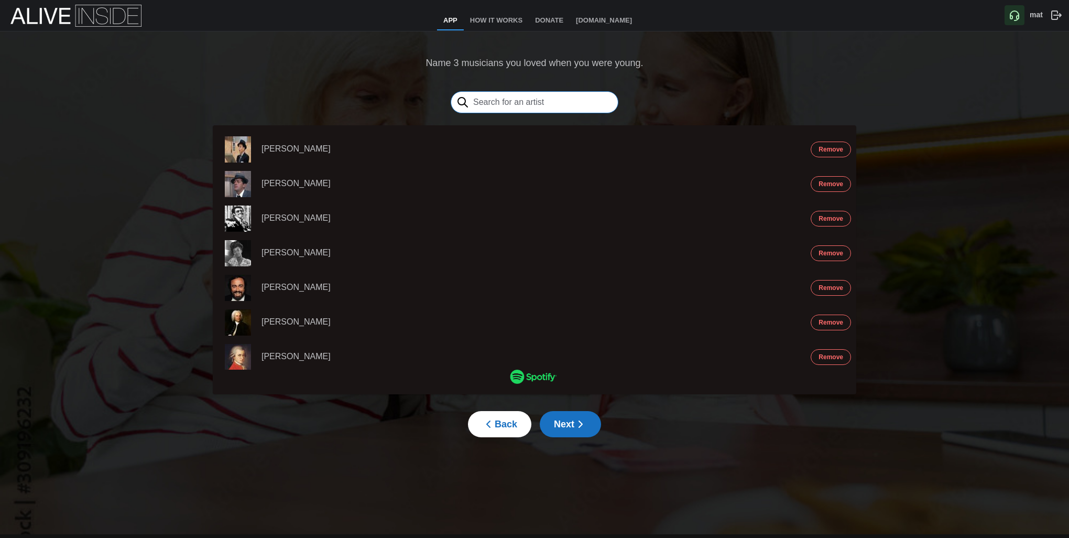
click at [495, 102] on input "text" at bounding box center [535, 102] width 168 height 22
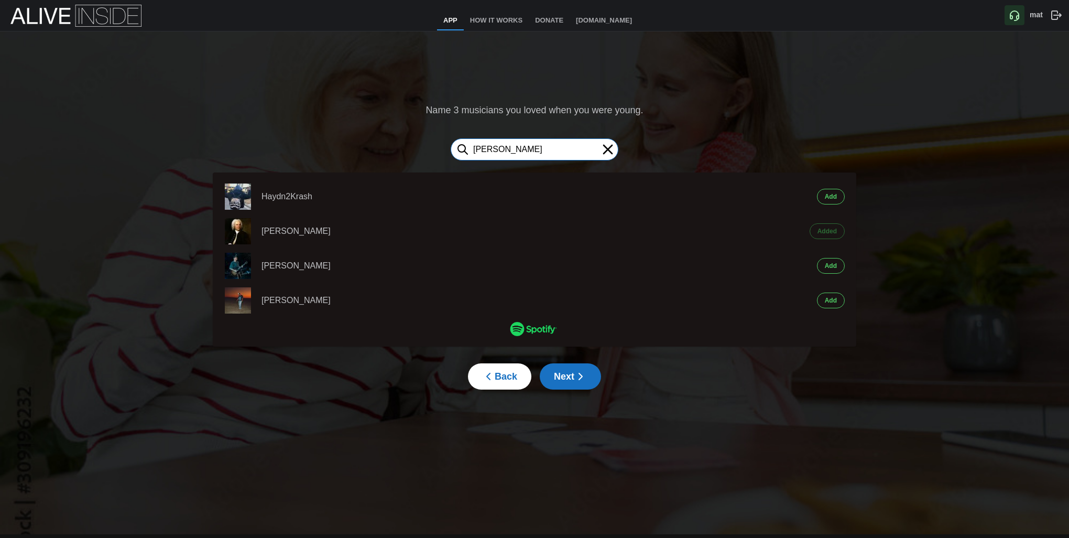
click at [530, 150] on input "[PERSON_NAME]" at bounding box center [535, 149] width 168 height 22
type input "[PERSON_NAME]"
click at [839, 196] on button "Add" at bounding box center [831, 197] width 28 height 16
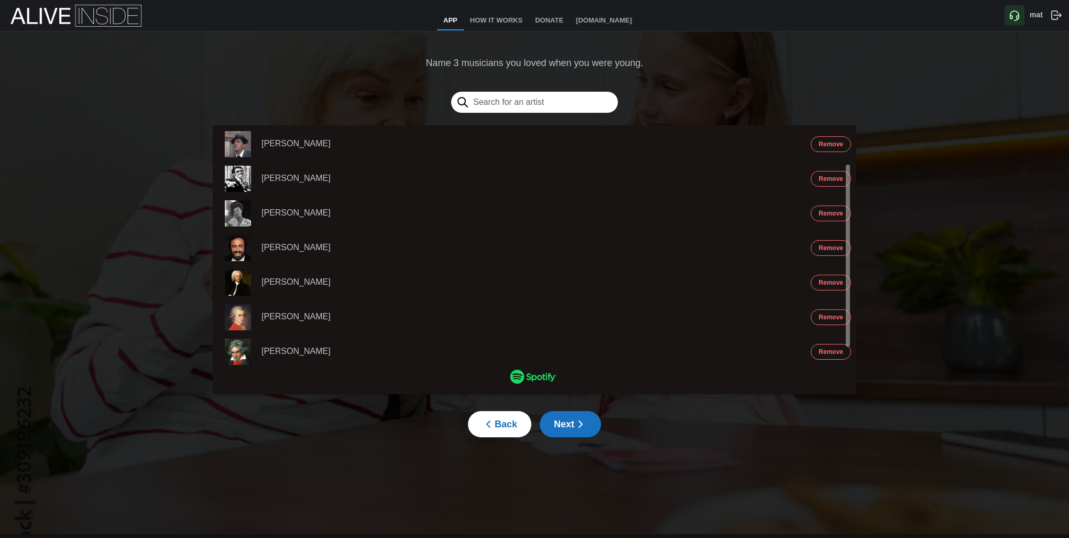
drag, startPoint x: 684, startPoint y: 118, endPoint x: 740, endPoint y: 82, distance: 66.9
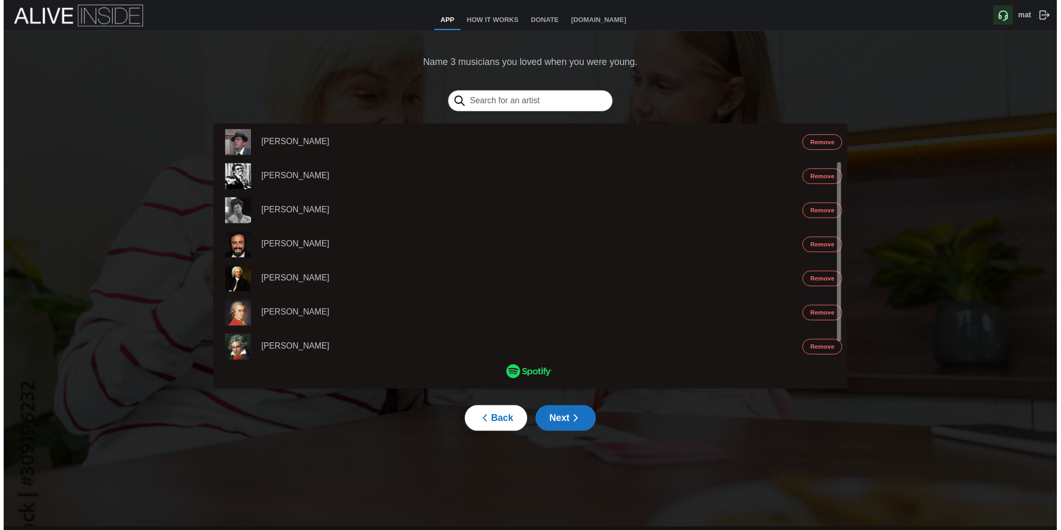
scroll to position [37, 0]
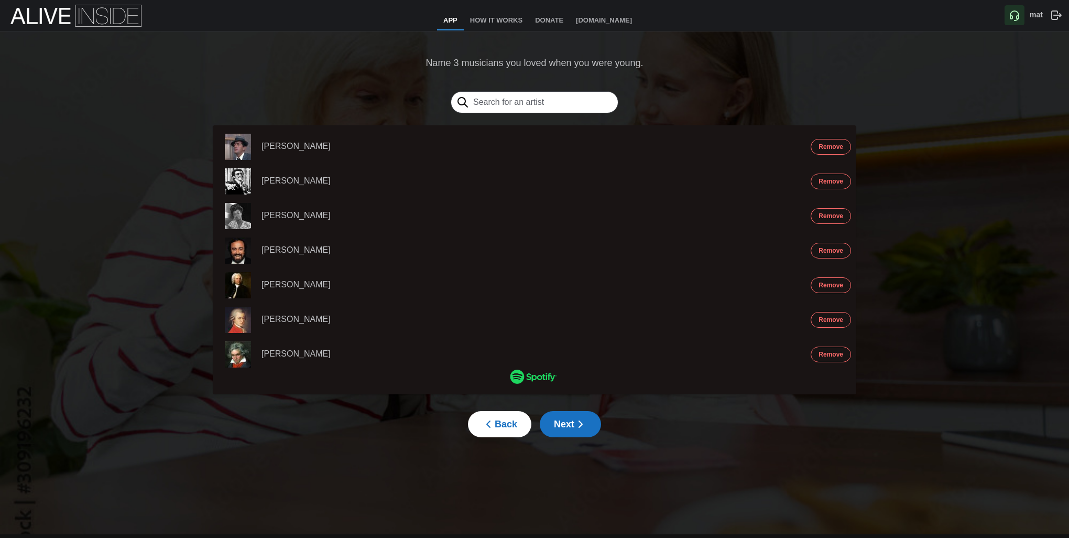
click at [568, 428] on span "Next" at bounding box center [570, 423] width 33 height 25
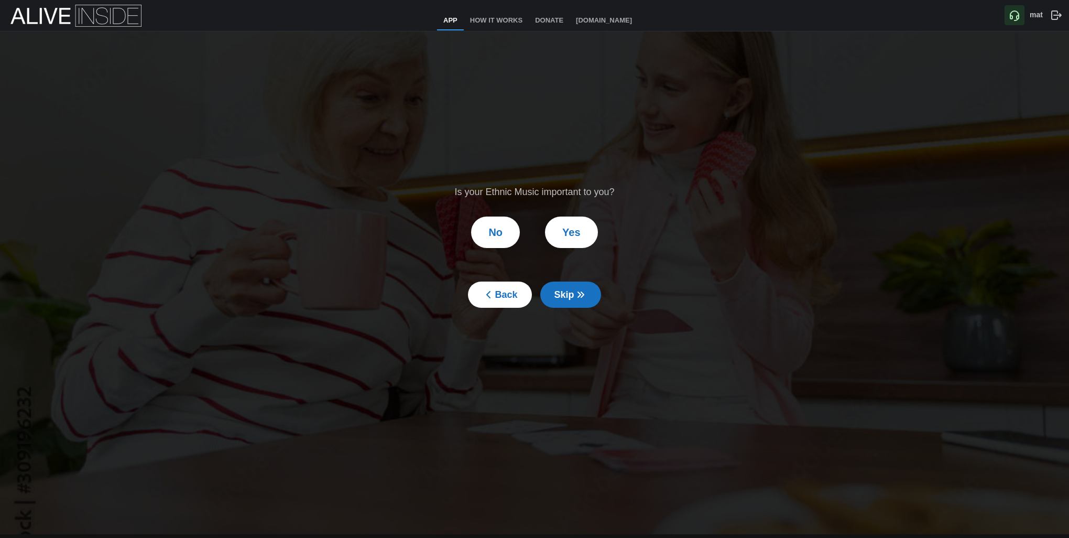
click at [555, 294] on span "Skip" at bounding box center [571, 294] width 33 height 25
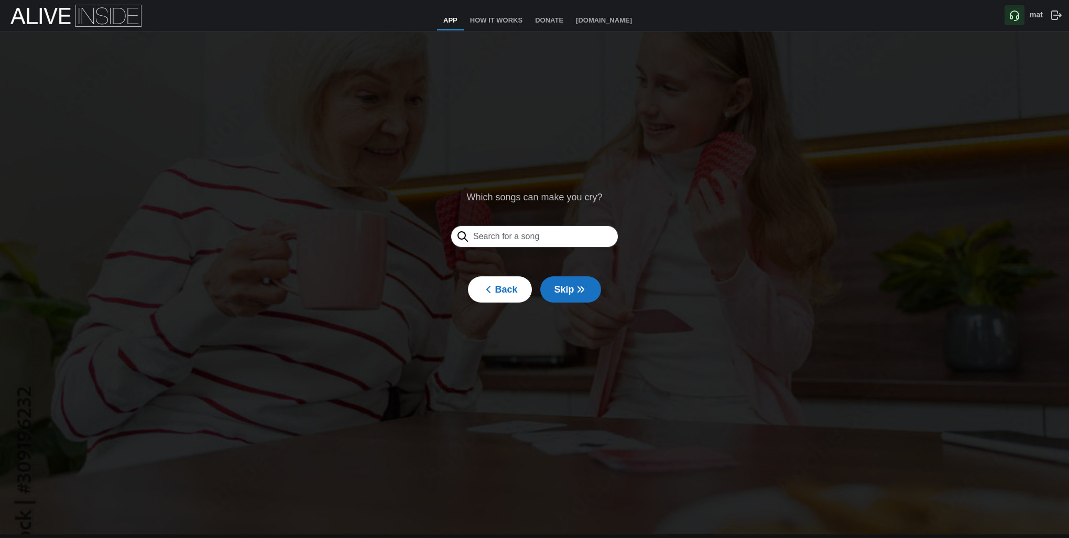
click at [555, 294] on span "Skip" at bounding box center [571, 289] width 33 height 25
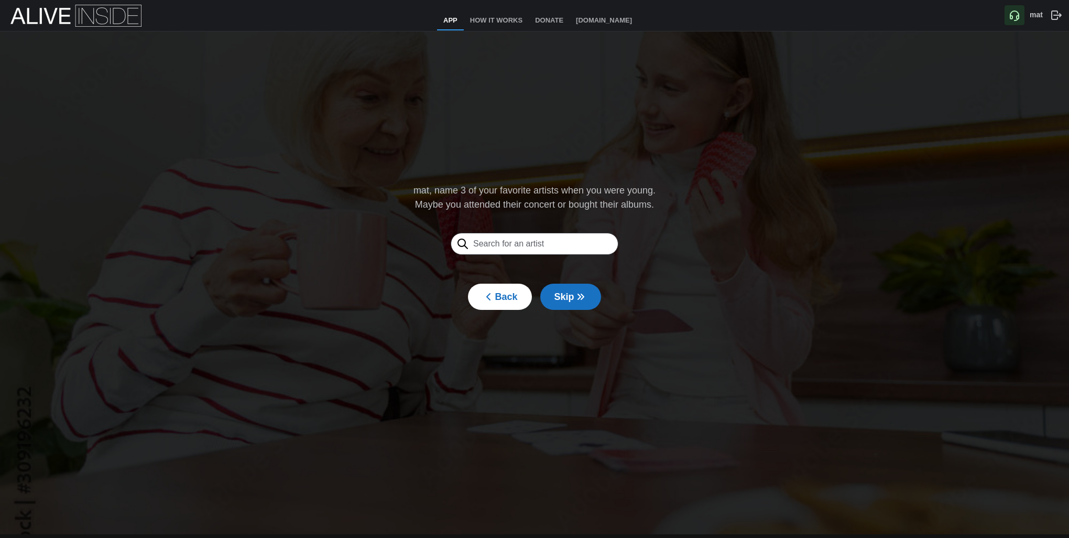
click at [555, 294] on span "Skip" at bounding box center [571, 296] width 33 height 25
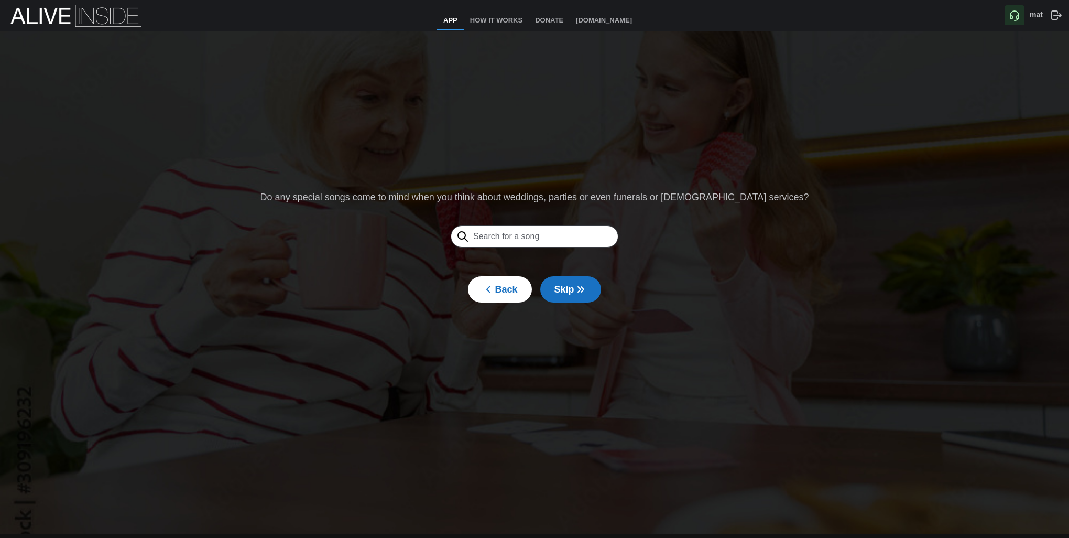
click at [555, 294] on span "Skip" at bounding box center [571, 289] width 33 height 25
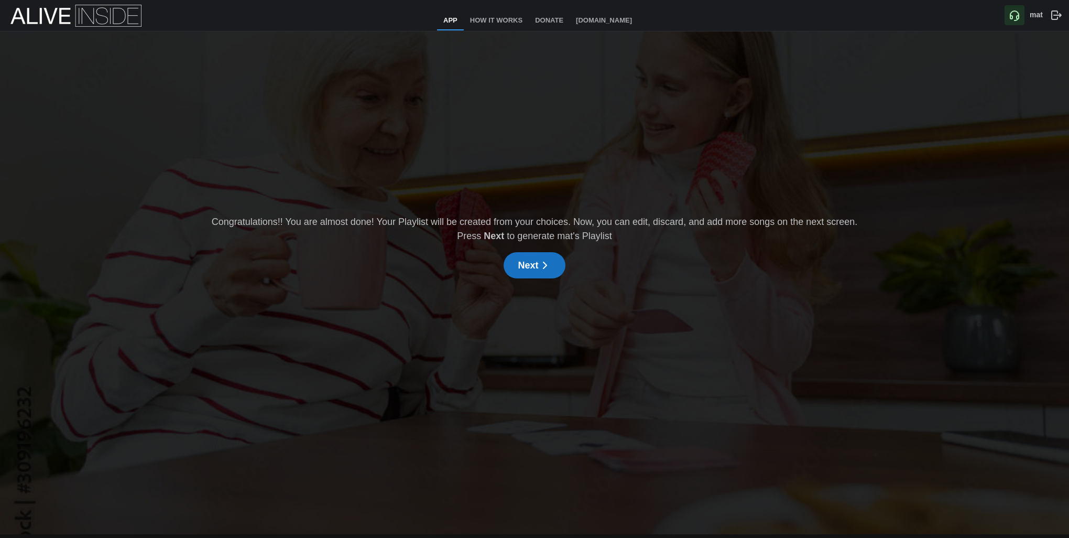
click at [533, 267] on span "Next" at bounding box center [534, 265] width 33 height 25
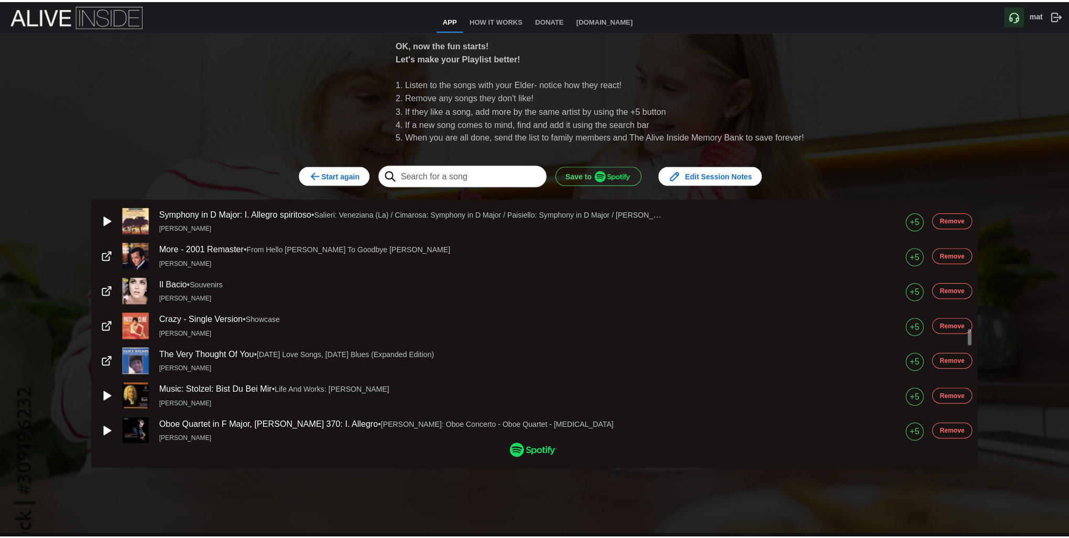
scroll to position [2044, 0]
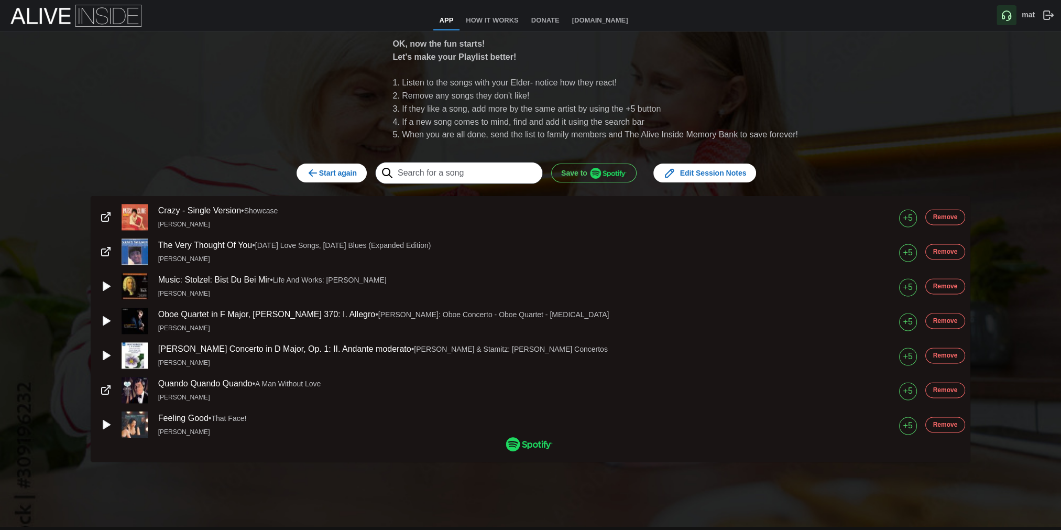
click at [587, 176] on span "Save to" at bounding box center [594, 173] width 66 height 18
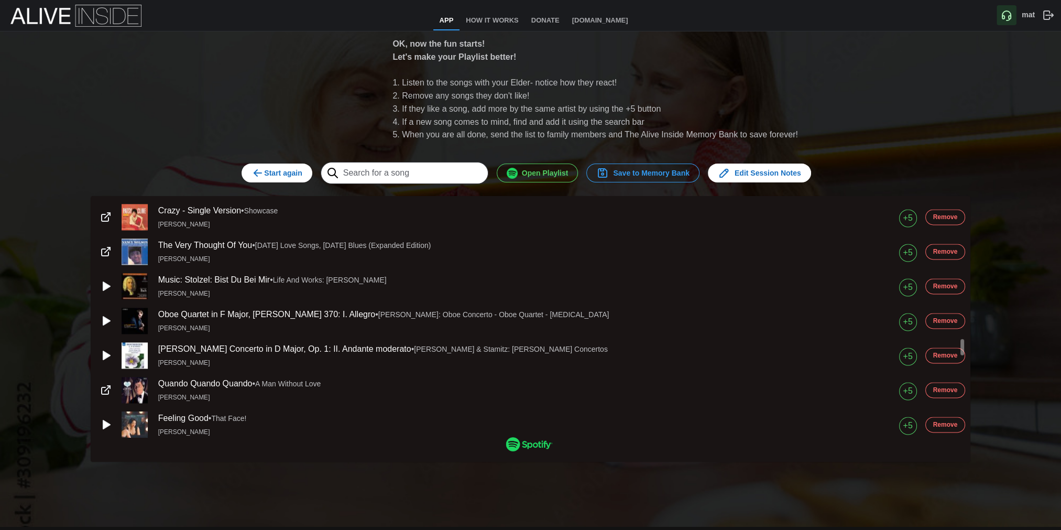
click at [631, 177] on span "Save to Memory Bank" at bounding box center [643, 173] width 93 height 18
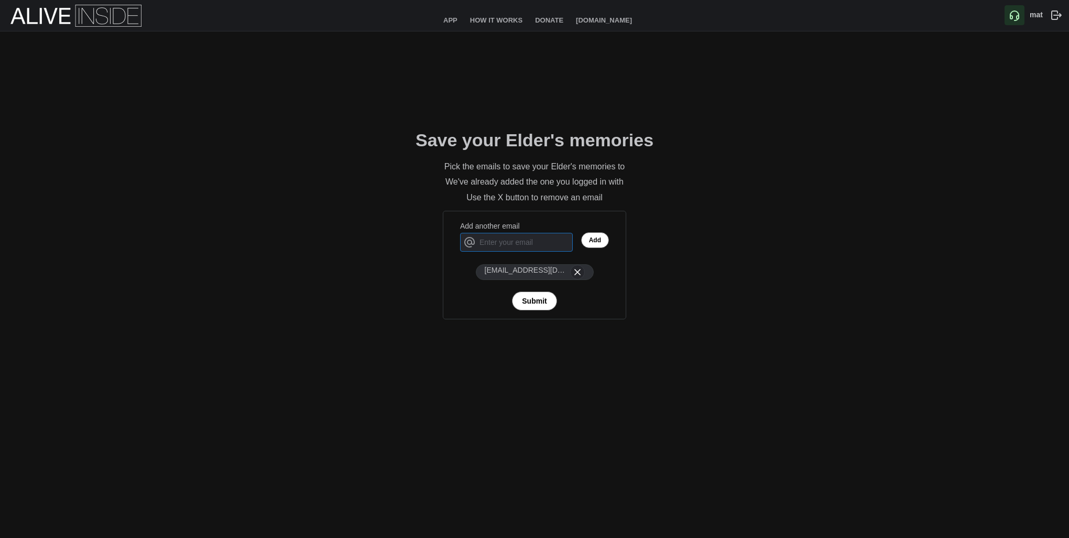
click at [548, 239] on input "Add another email" at bounding box center [516, 242] width 113 height 19
